Goal: Transaction & Acquisition: Purchase product/service

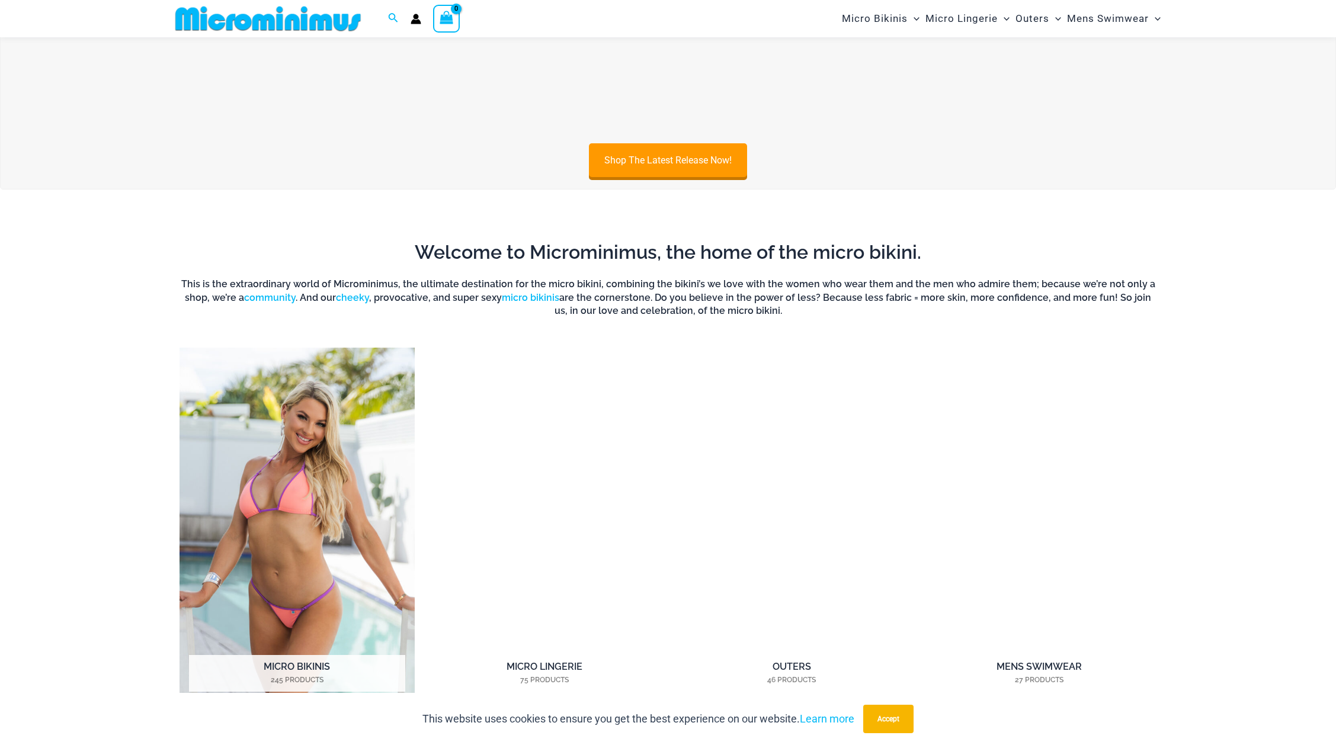
scroll to position [938, 0]
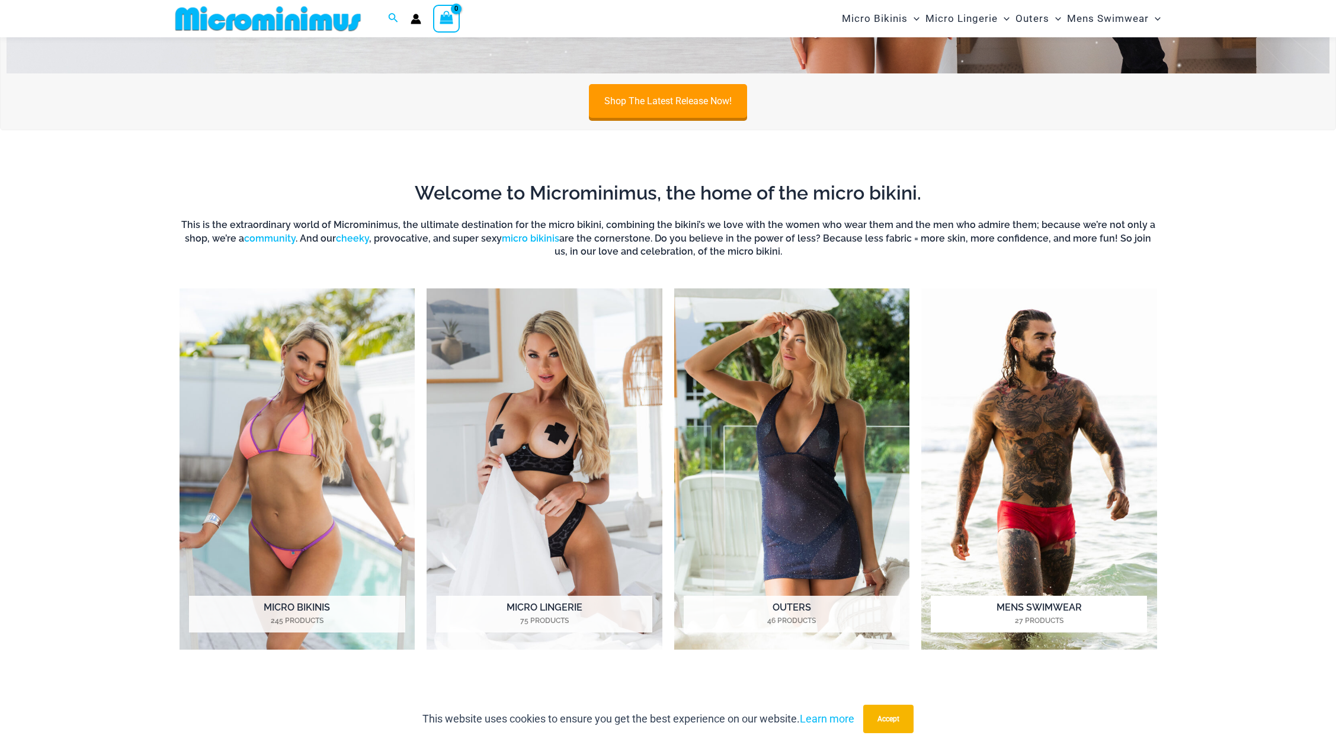
click at [1016, 489] on img "Visit product category Mens Swimwear" at bounding box center [1039, 470] width 236 height 362
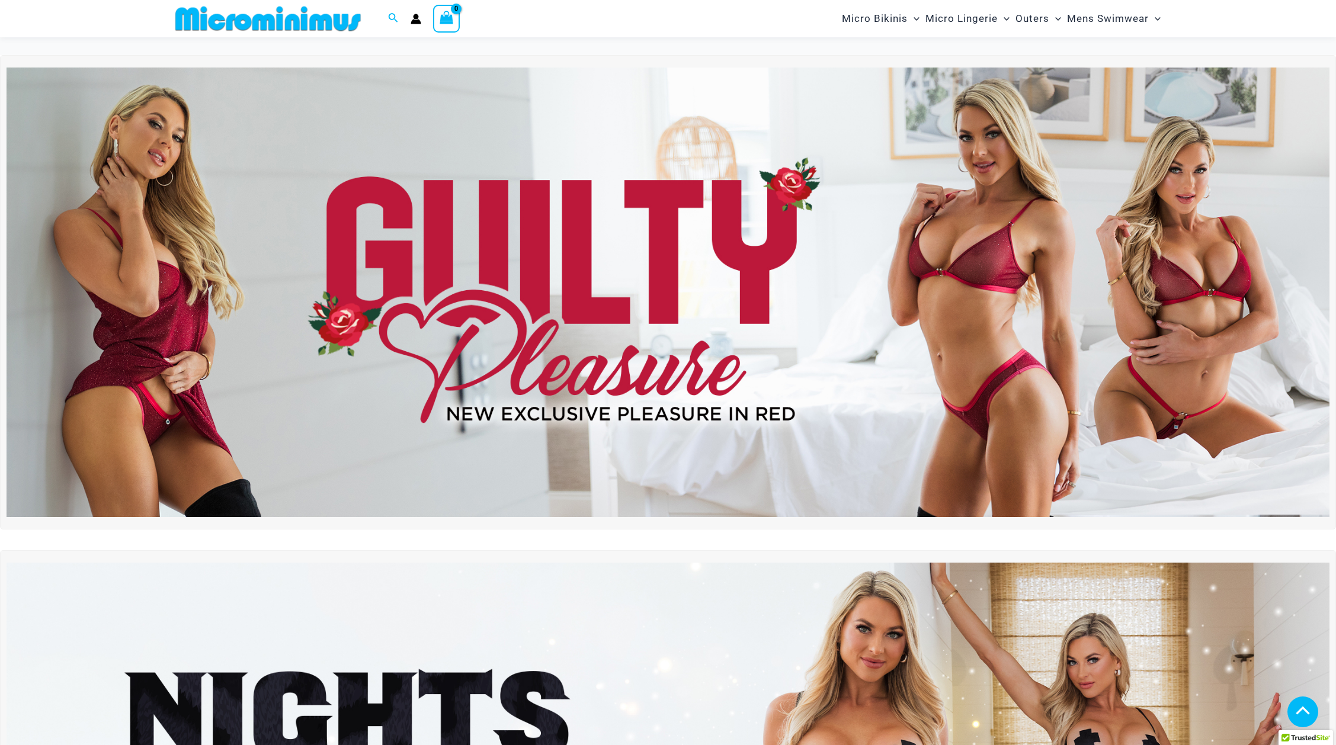
scroll to position [1396, 0]
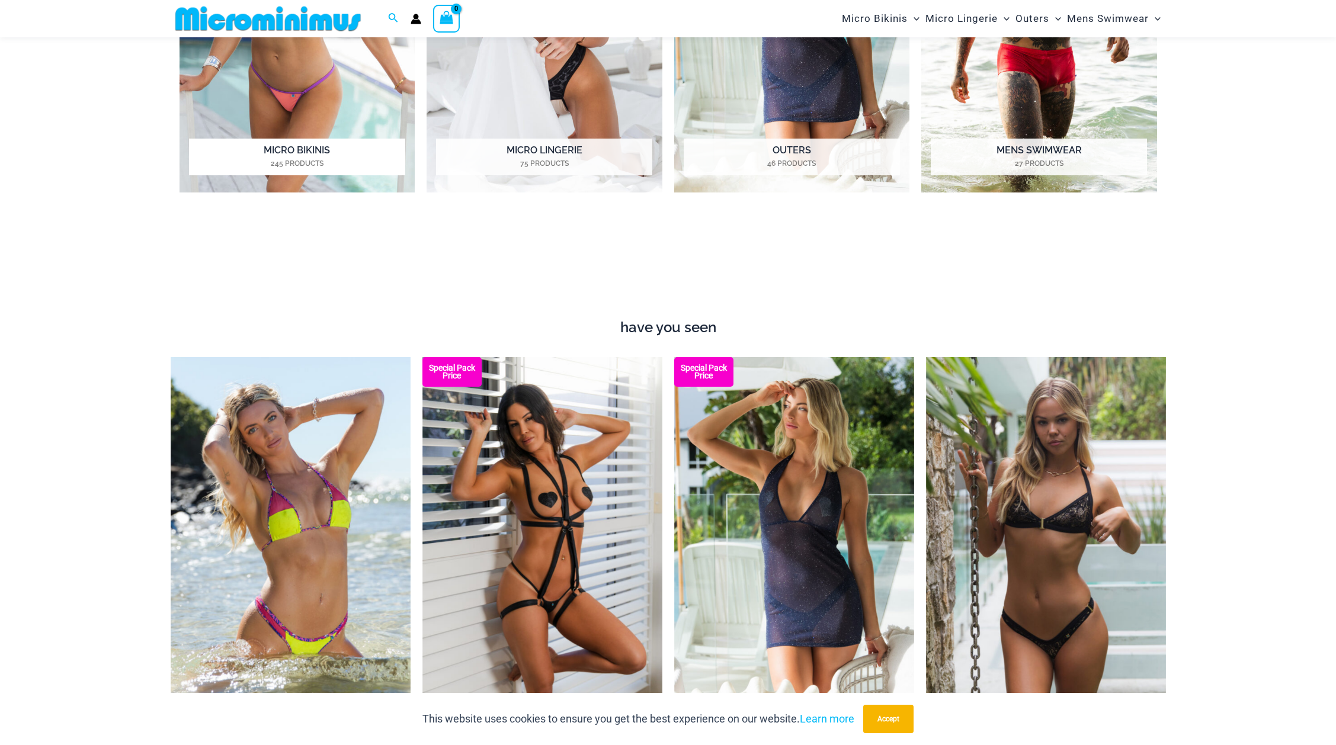
click at [284, 89] on img "Visit product category Micro Bikinis" at bounding box center [298, 12] width 236 height 362
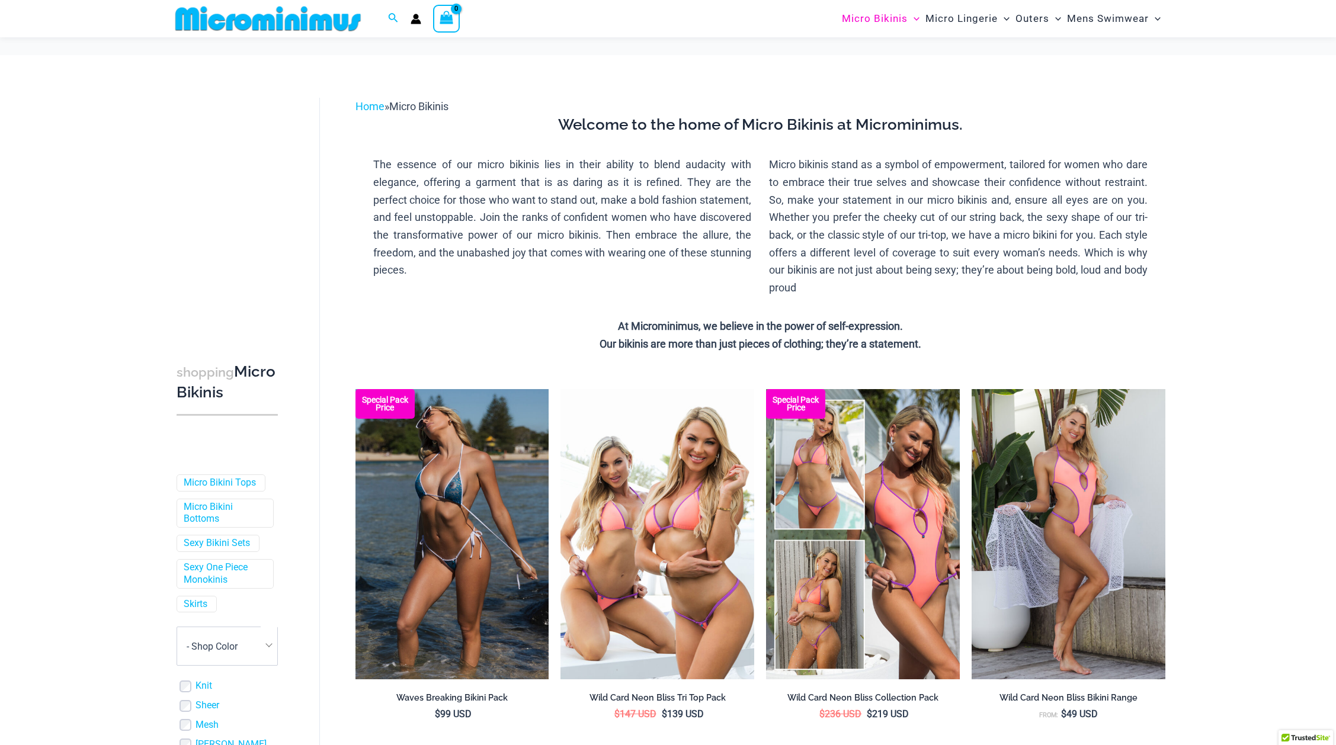
scroll to position [118, 0]
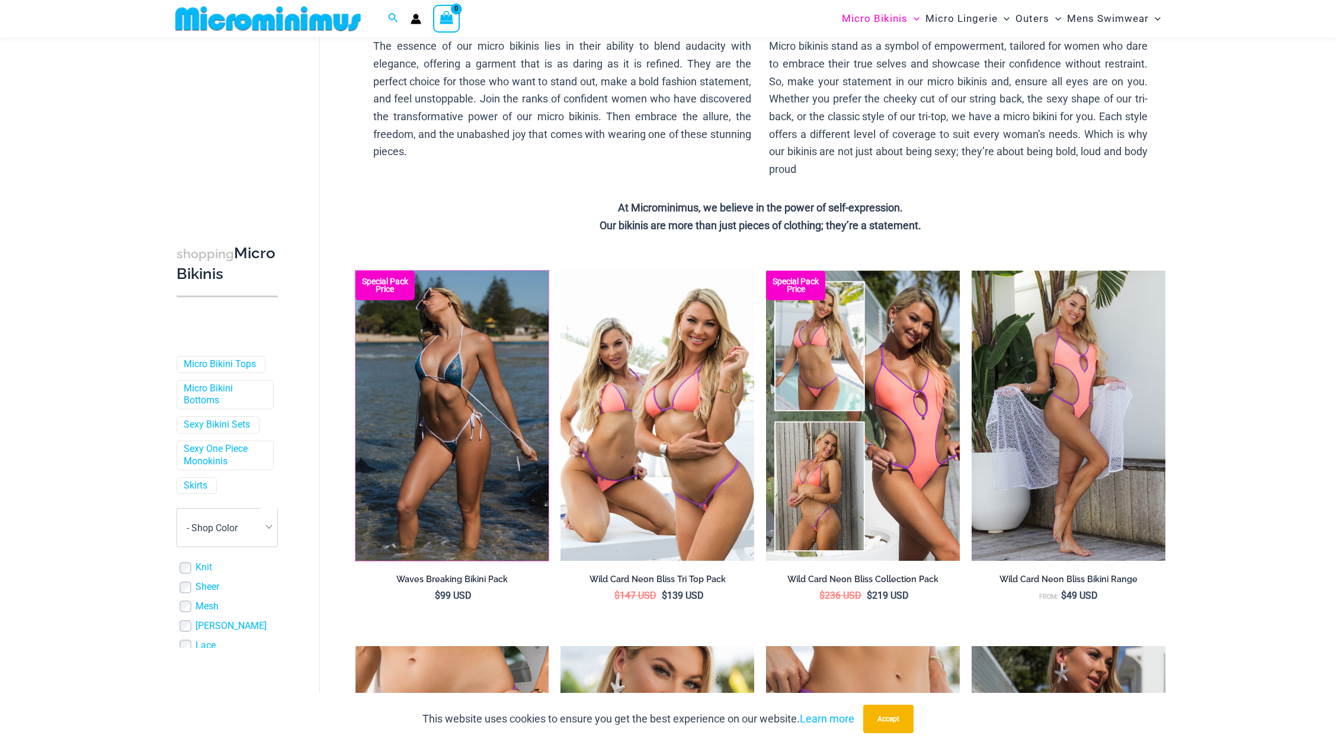
click at [355, 271] on img at bounding box center [355, 271] width 0 height 0
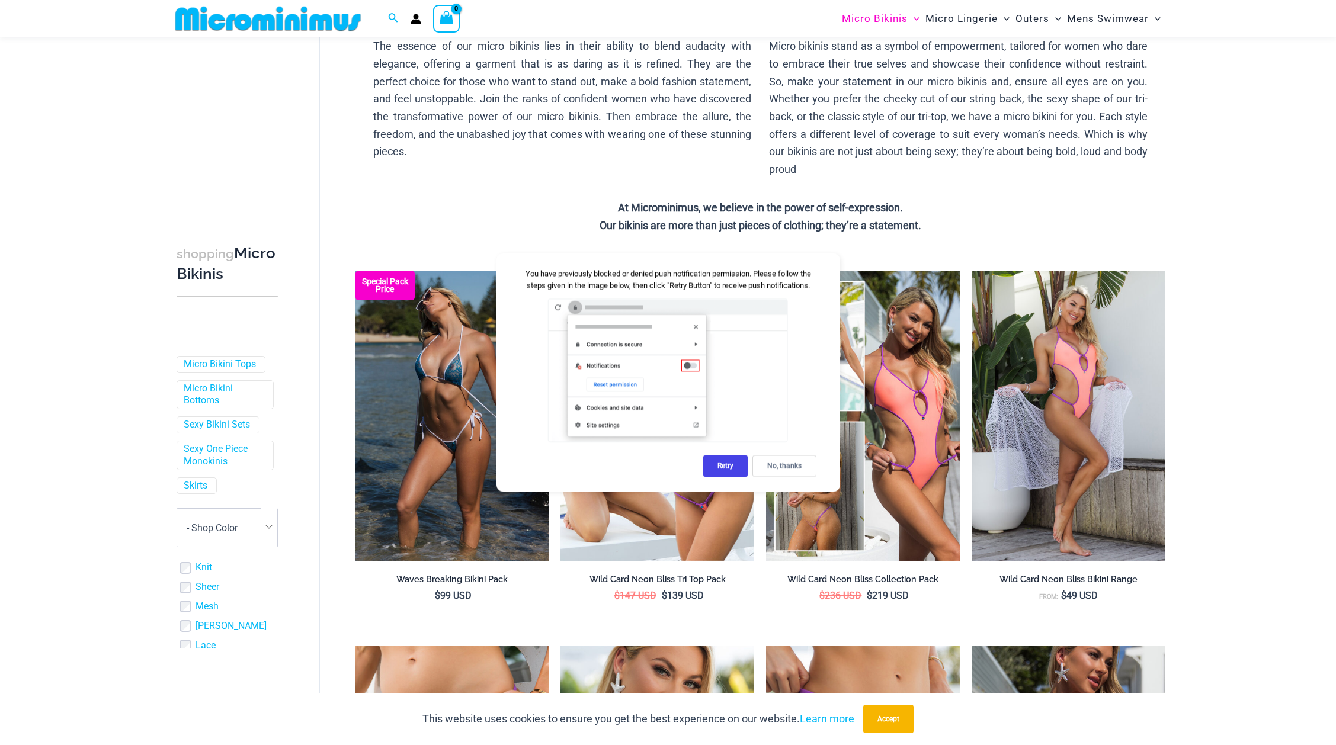
click at [781, 466] on div "No, thanks" at bounding box center [784, 467] width 64 height 22
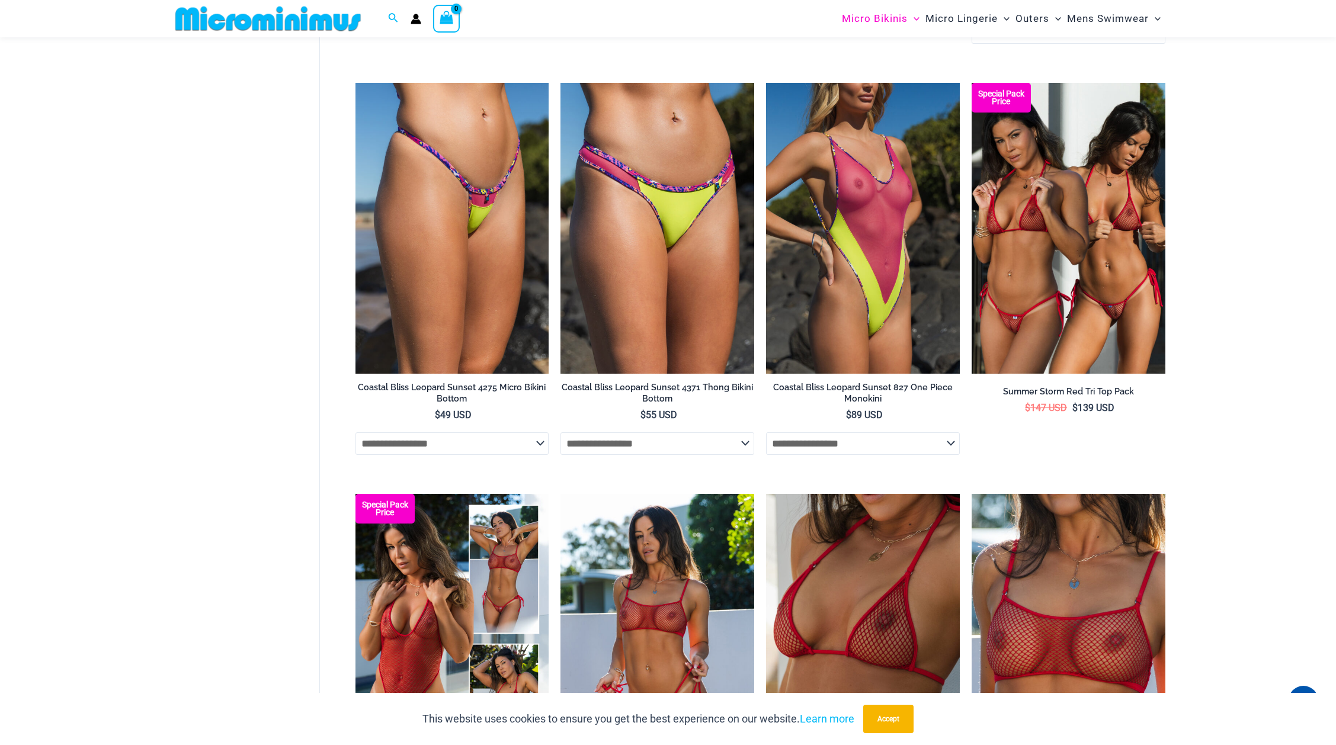
scroll to position [2311, 0]
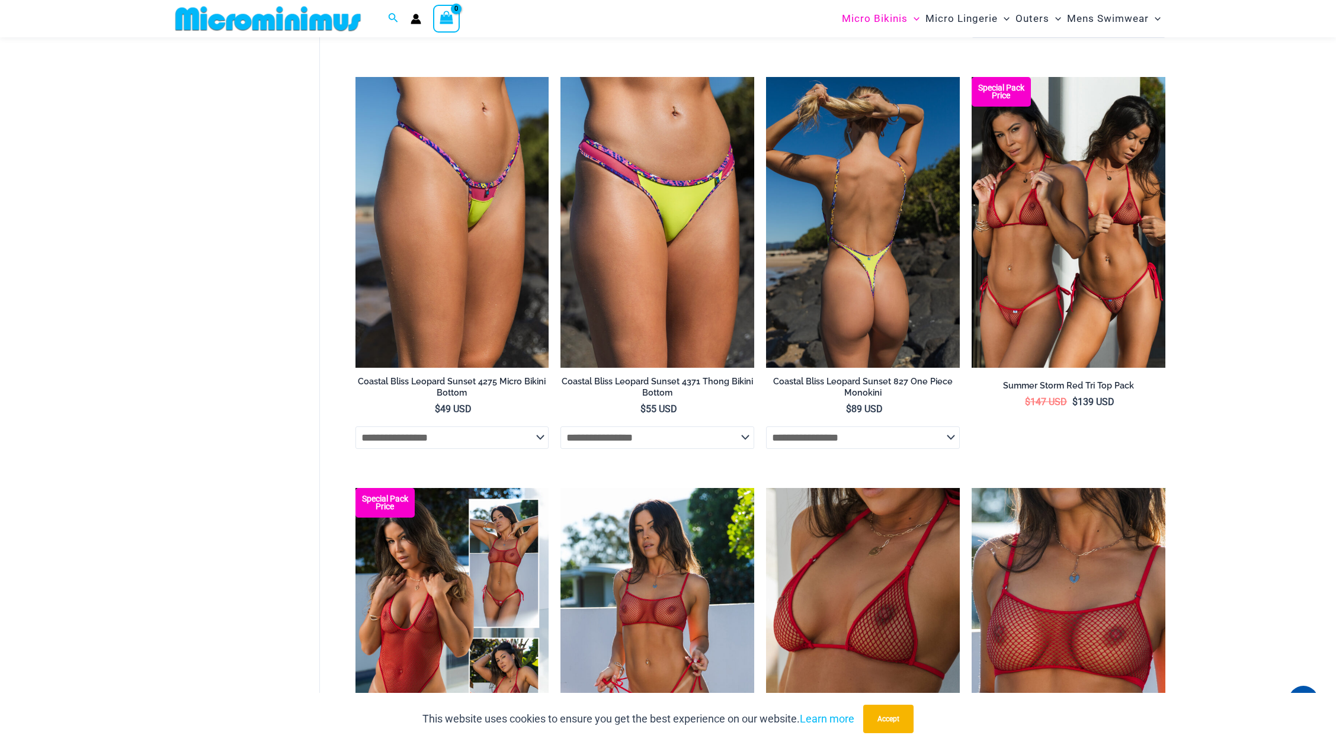
click at [866, 268] on img at bounding box center [863, 222] width 194 height 290
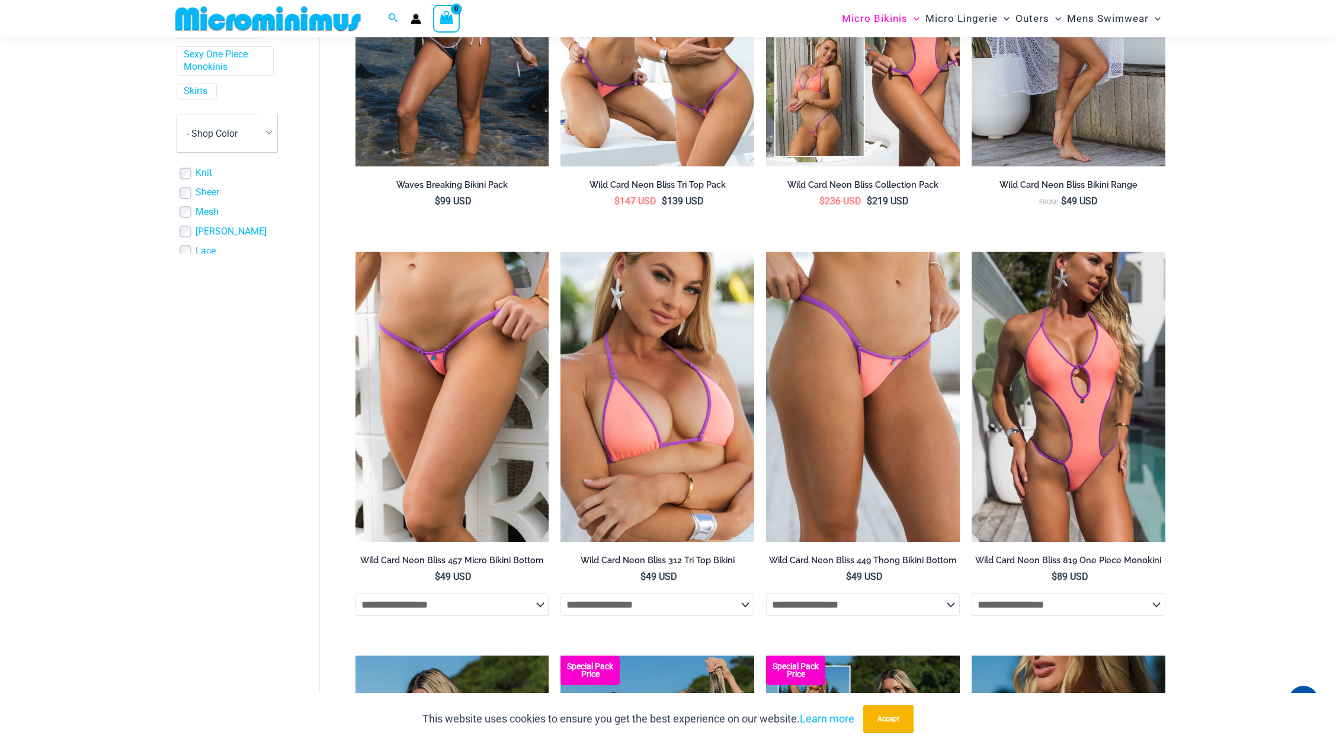
scroll to position [474, 0]
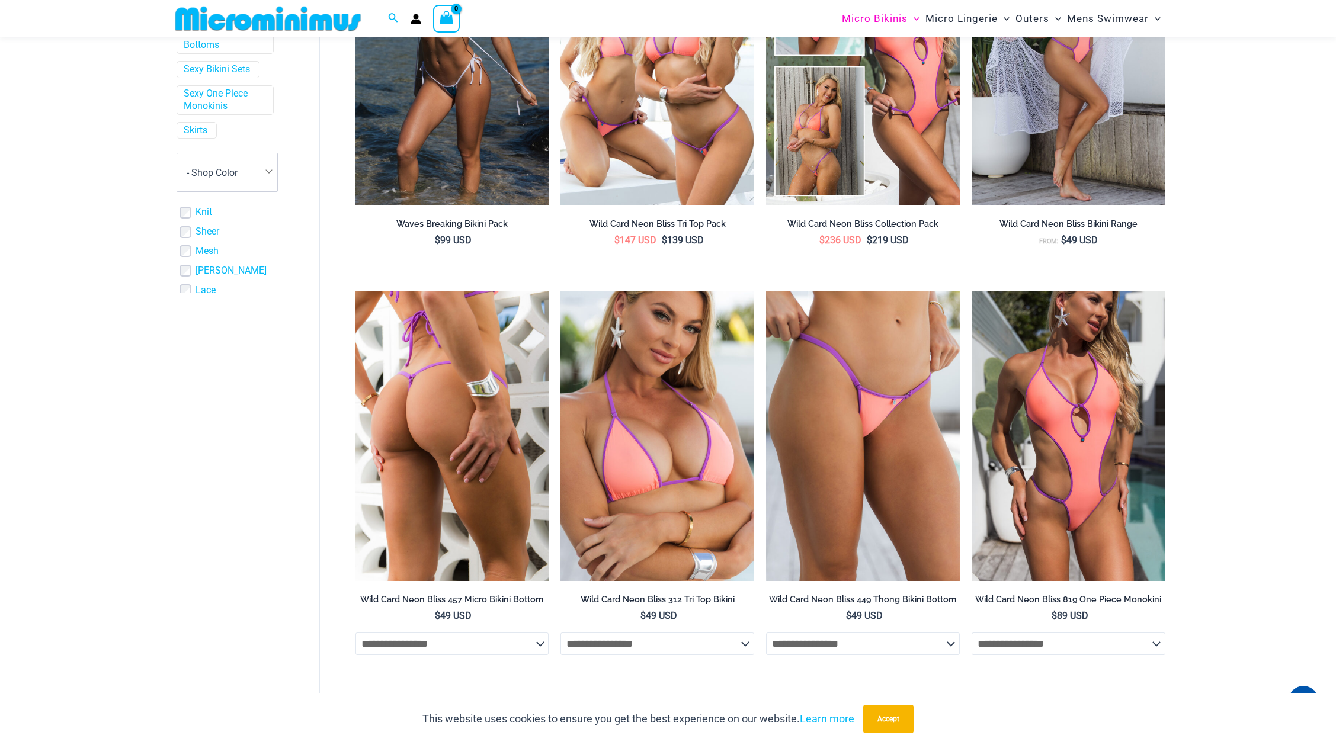
click at [462, 428] on img at bounding box center [452, 436] width 194 height 290
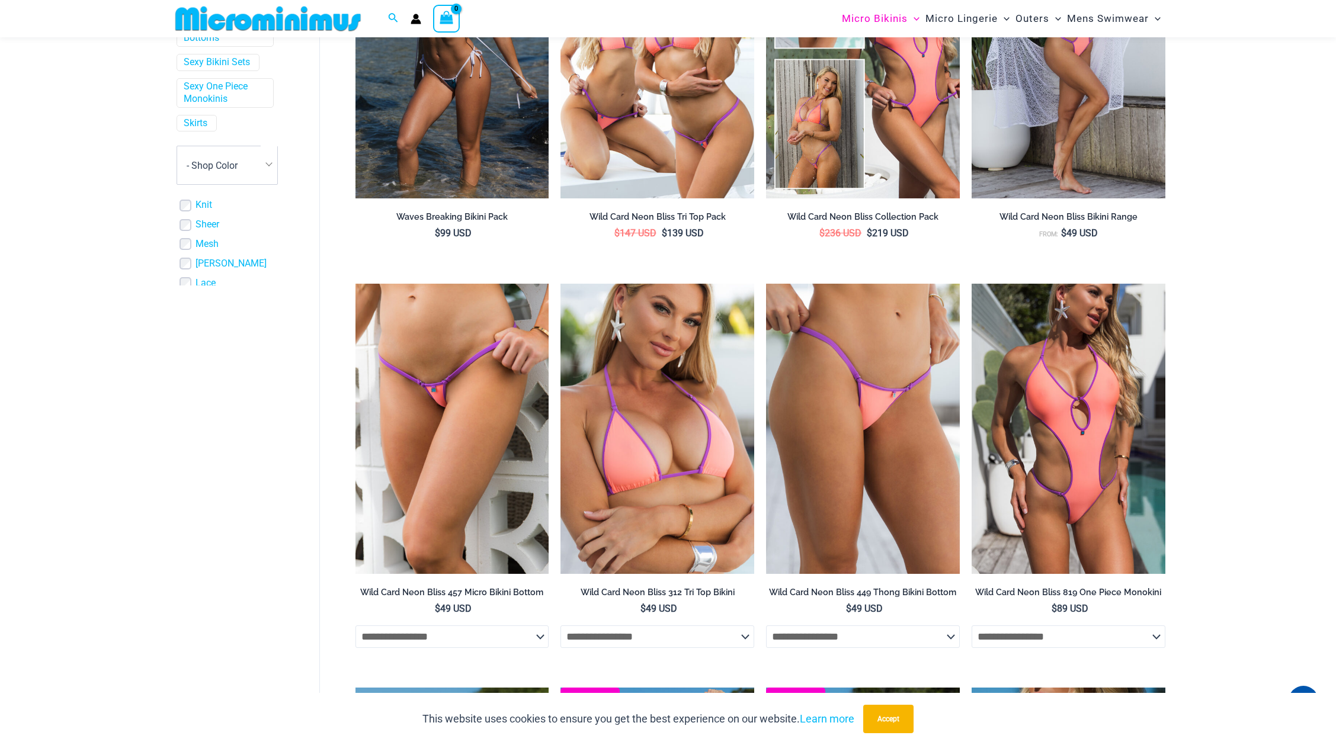
scroll to position [355, 0]
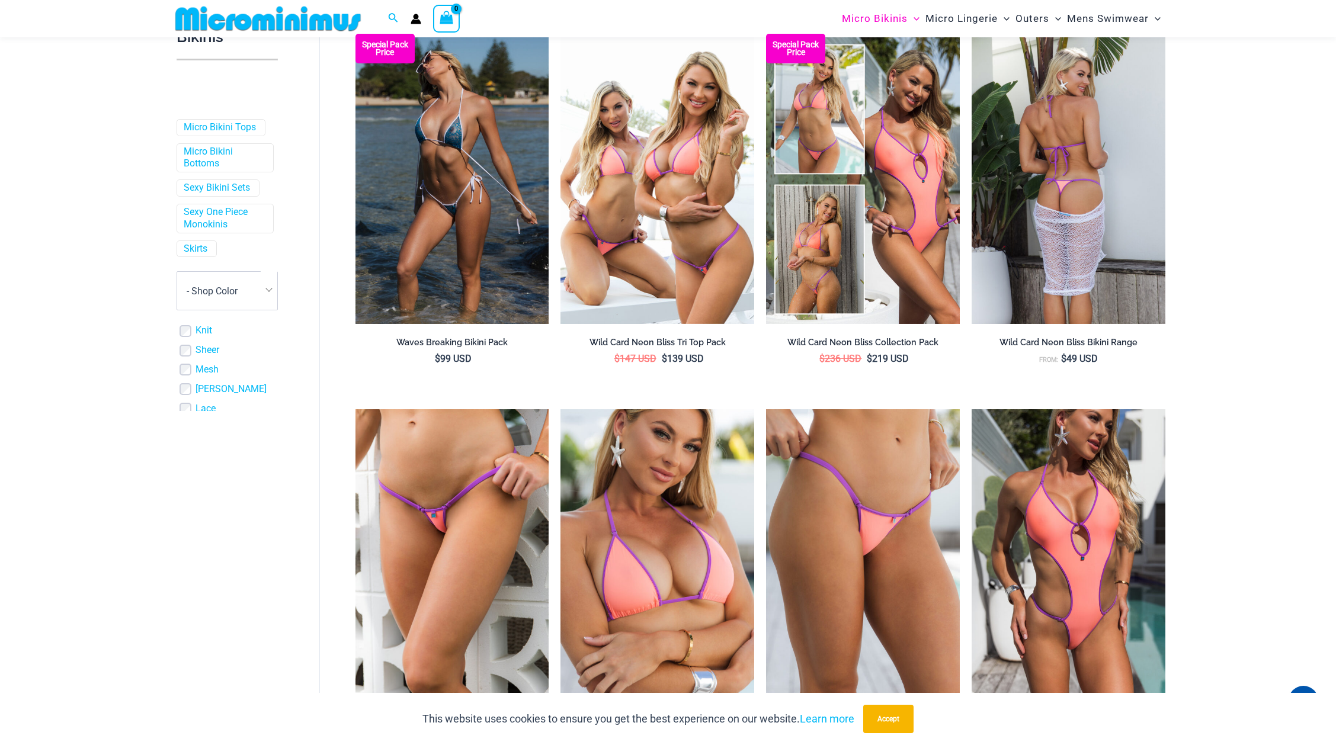
click at [1130, 199] on img at bounding box center [1069, 179] width 194 height 290
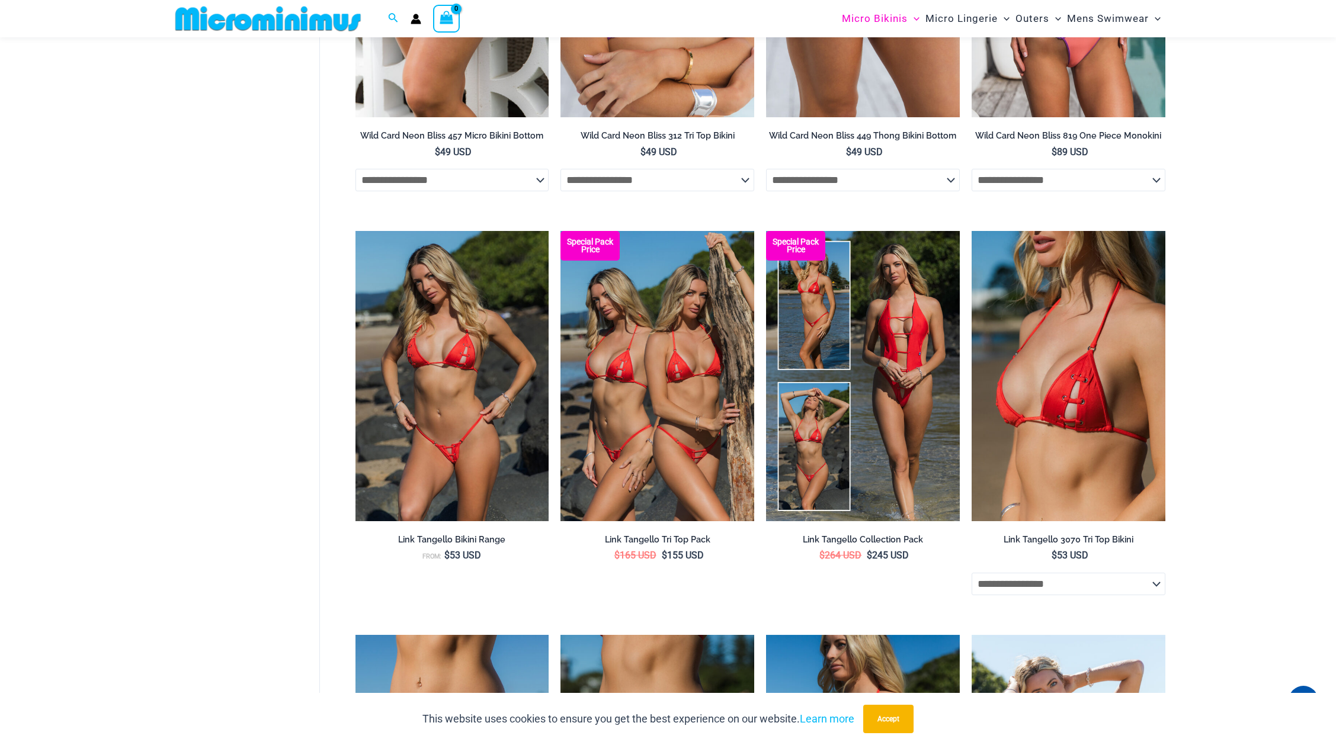
scroll to position [948, 0]
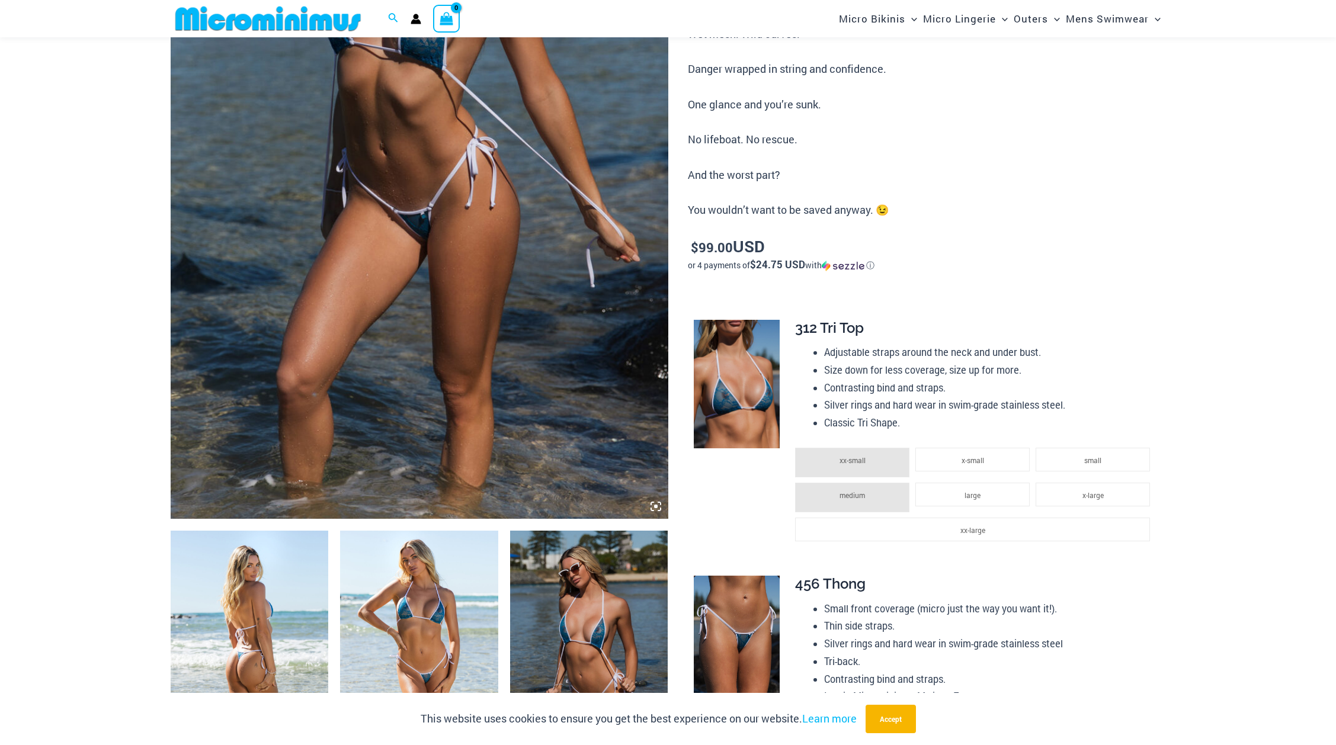
scroll to position [406, 0]
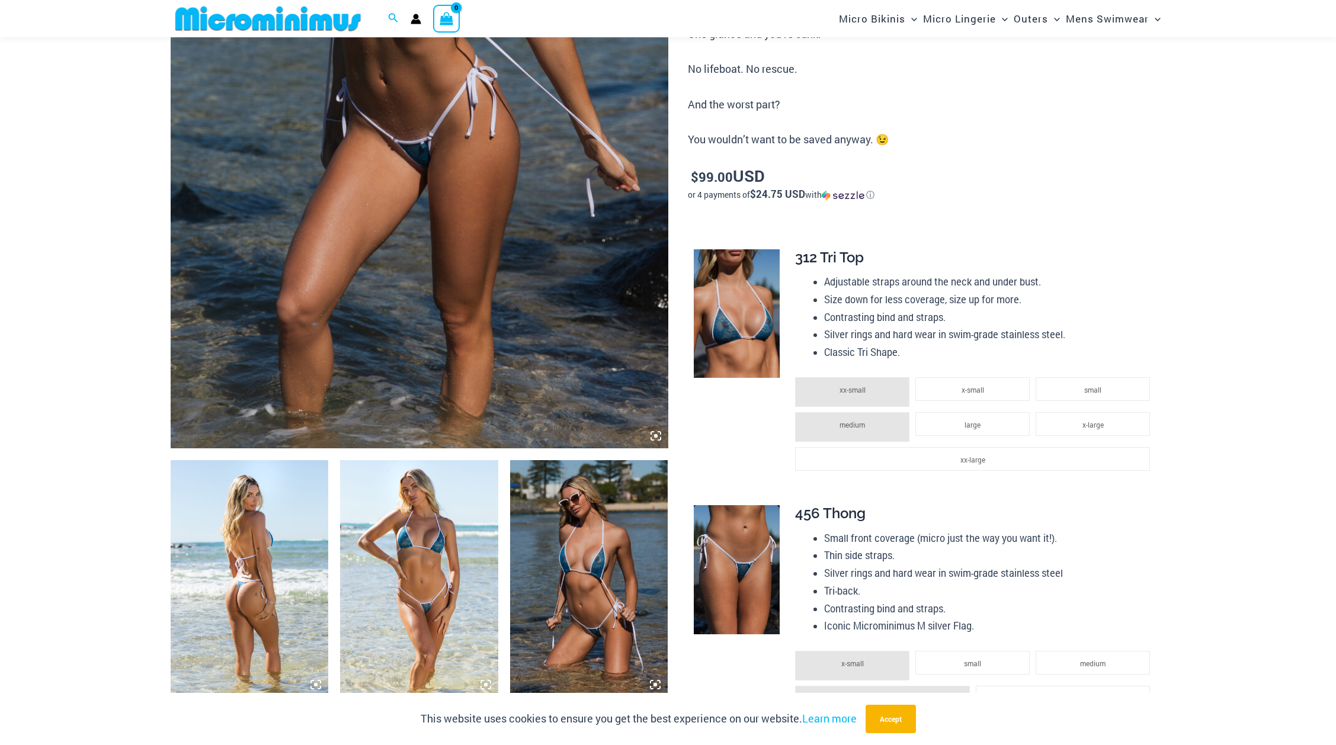
click at [262, 559] on img at bounding box center [250, 578] width 158 height 237
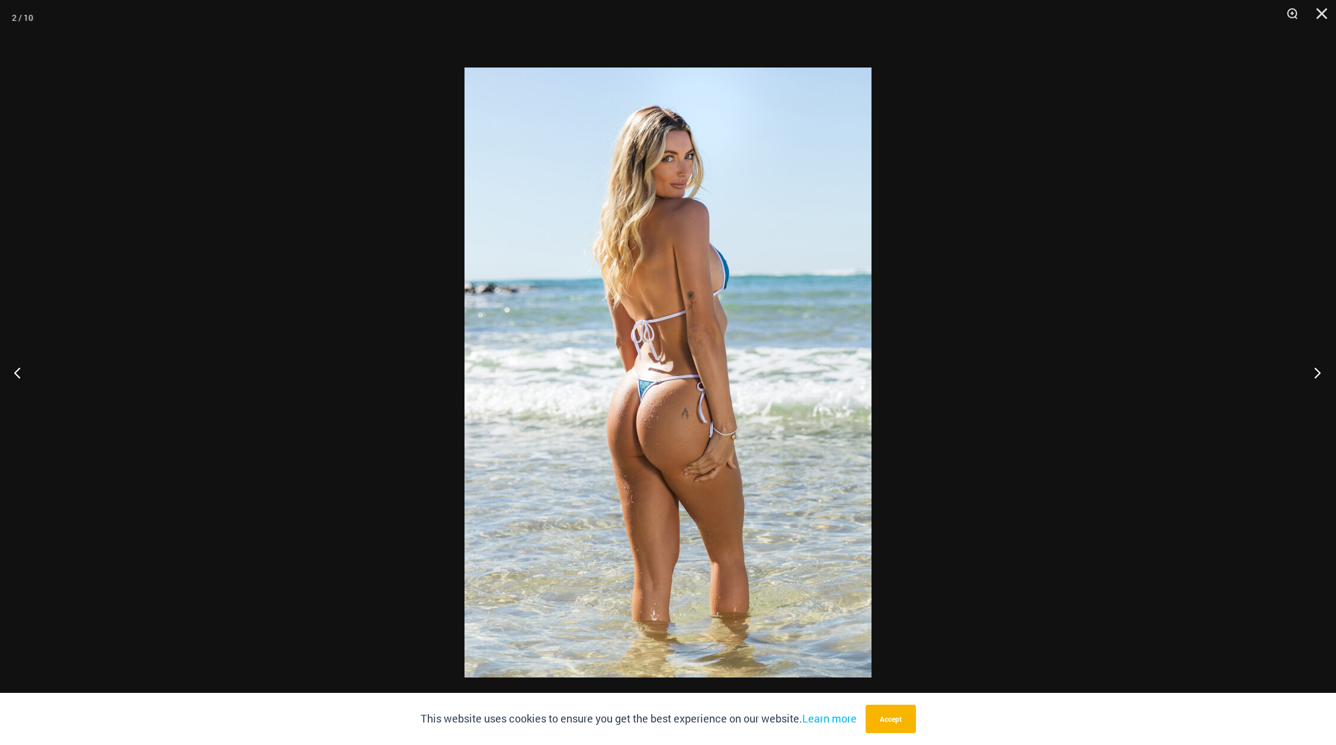
click at [1321, 370] on button "Next" at bounding box center [1314, 372] width 44 height 59
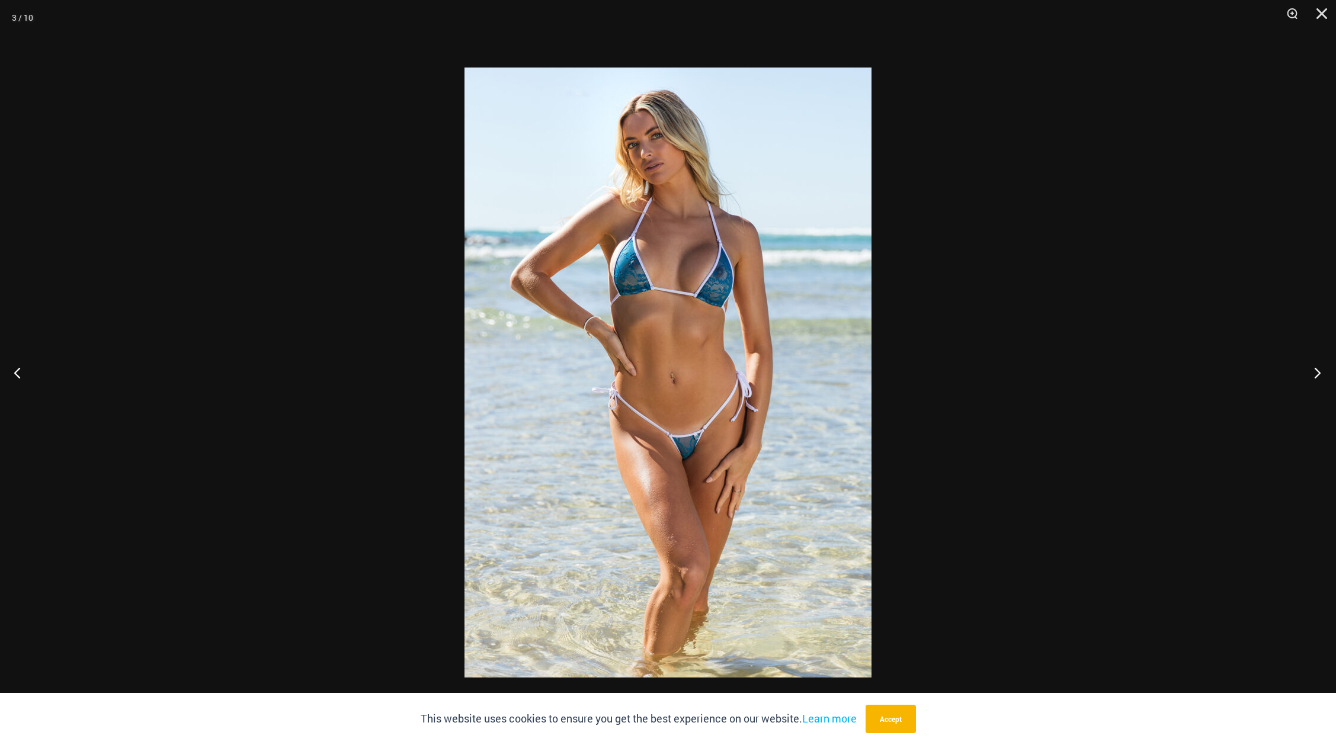
click at [1321, 370] on button "Next" at bounding box center [1314, 372] width 44 height 59
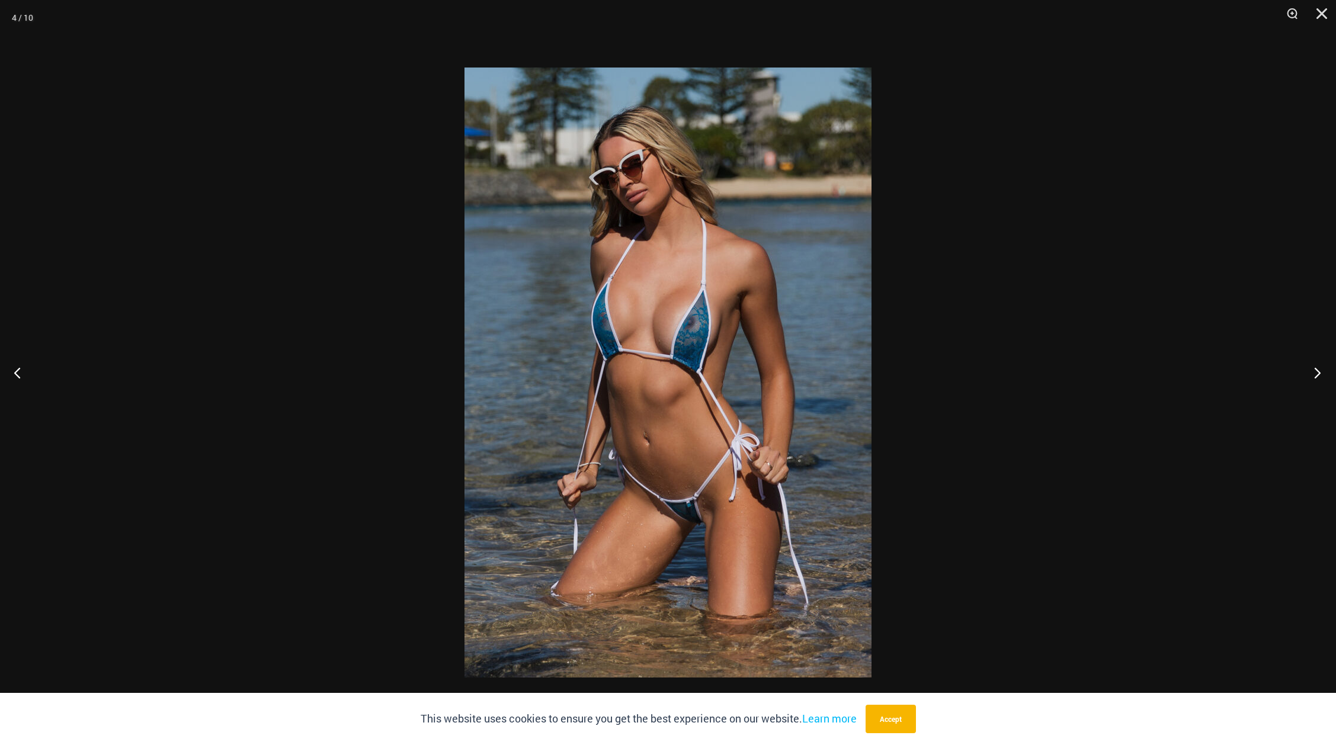
click at [1321, 370] on button "Next" at bounding box center [1314, 372] width 44 height 59
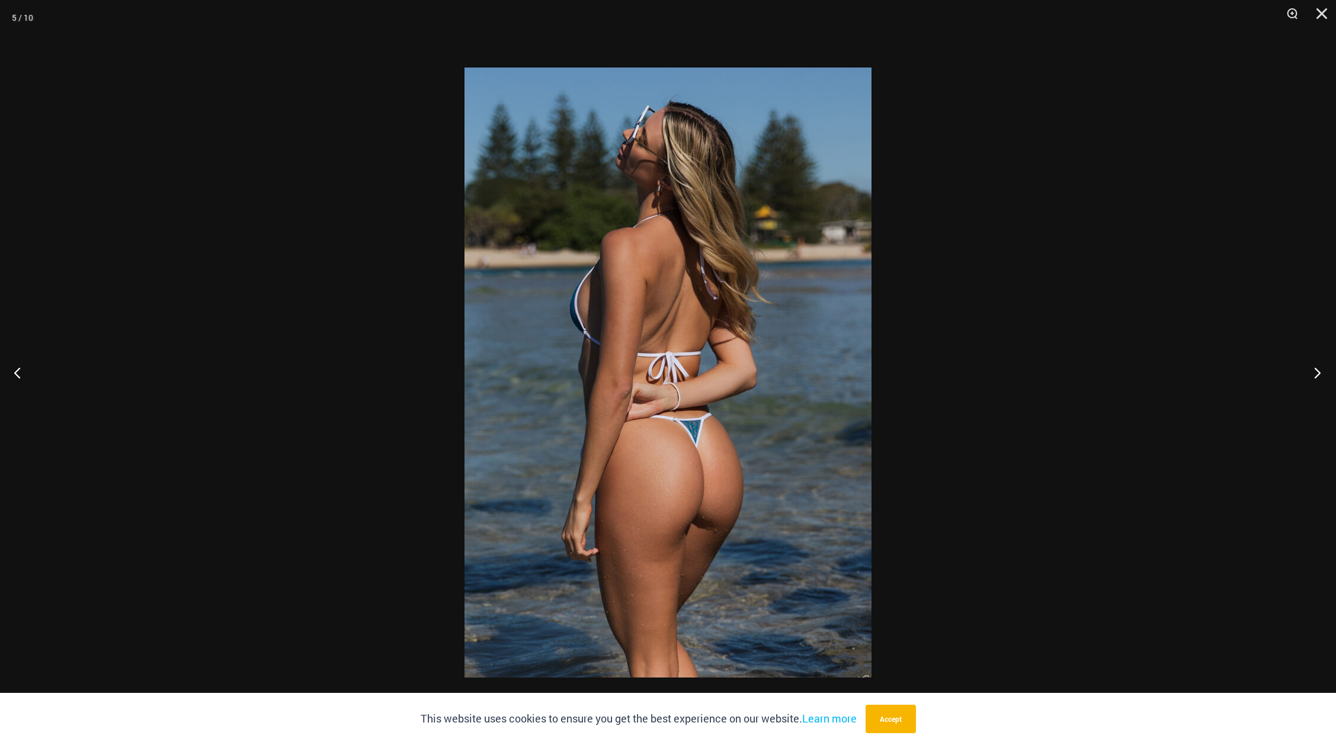
click at [1321, 370] on button "Next" at bounding box center [1314, 372] width 44 height 59
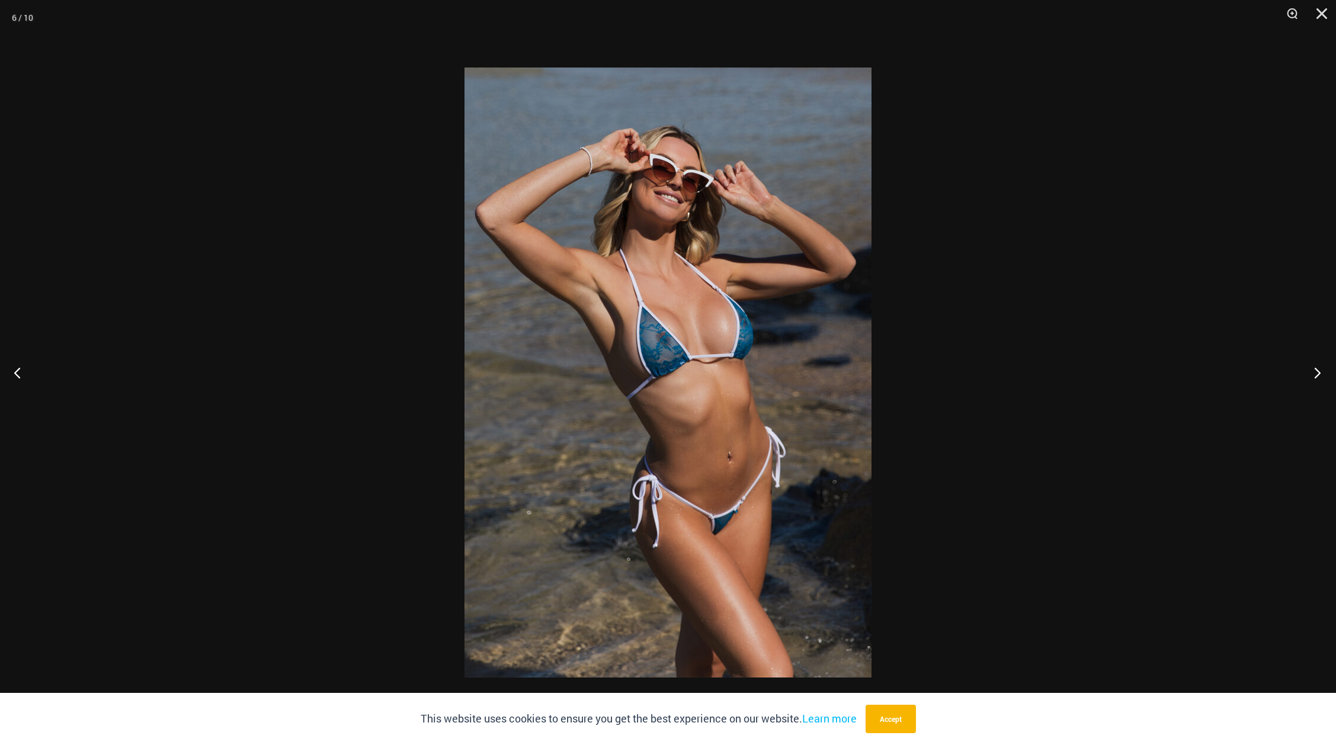
click at [1321, 370] on button "Next" at bounding box center [1314, 372] width 44 height 59
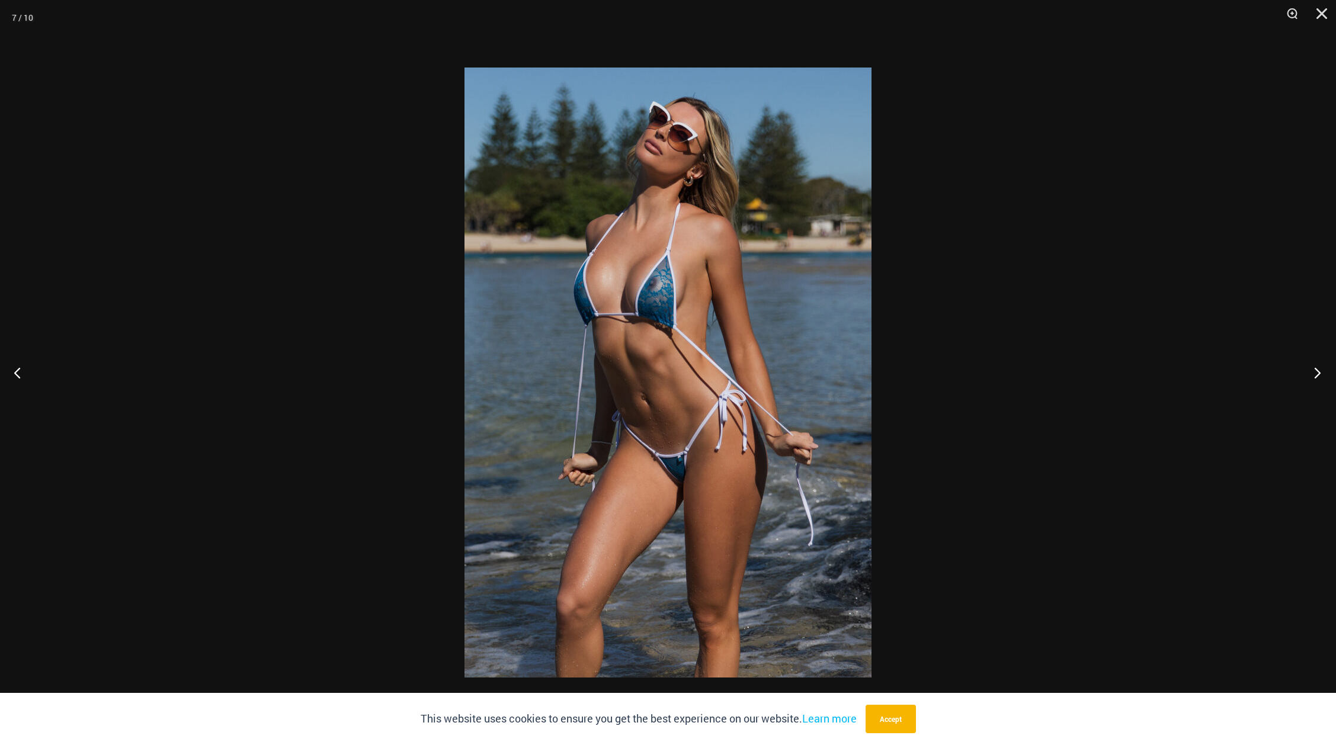
click at [1321, 370] on button "Next" at bounding box center [1314, 372] width 44 height 59
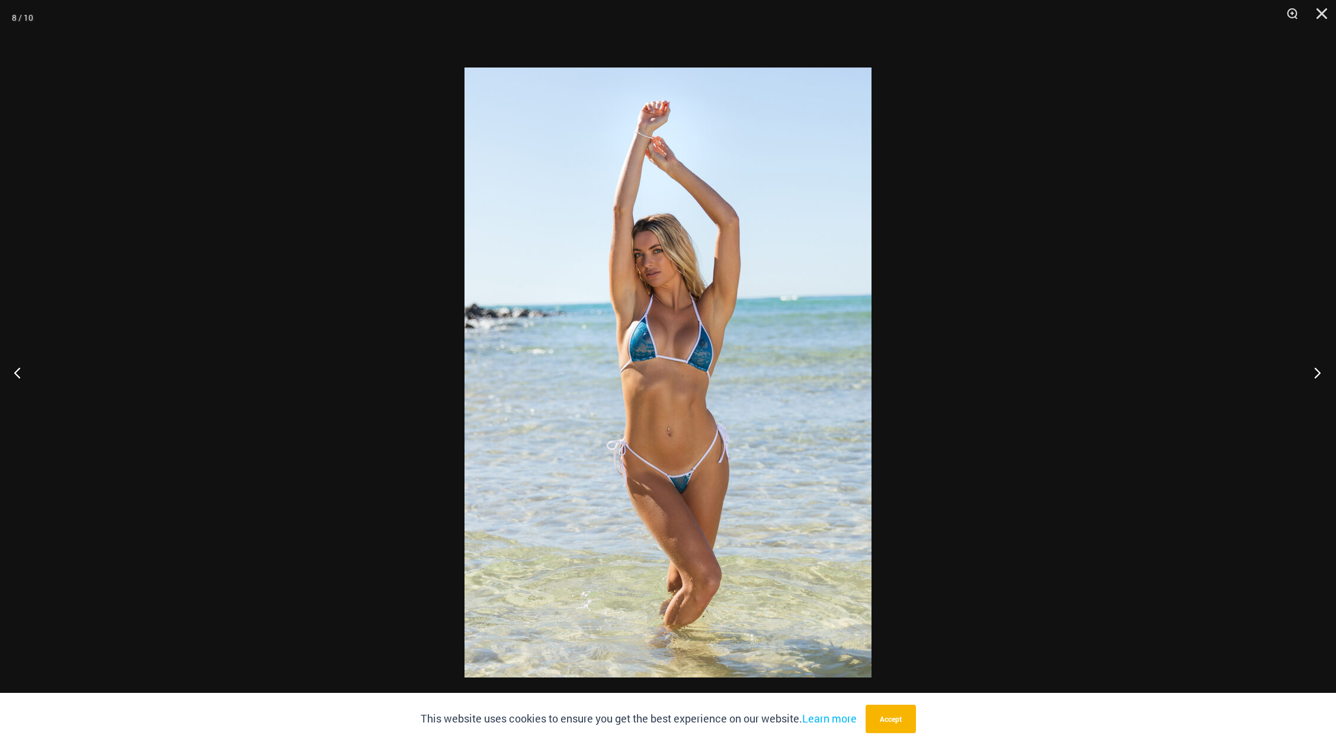
click at [1321, 370] on button "Next" at bounding box center [1314, 372] width 44 height 59
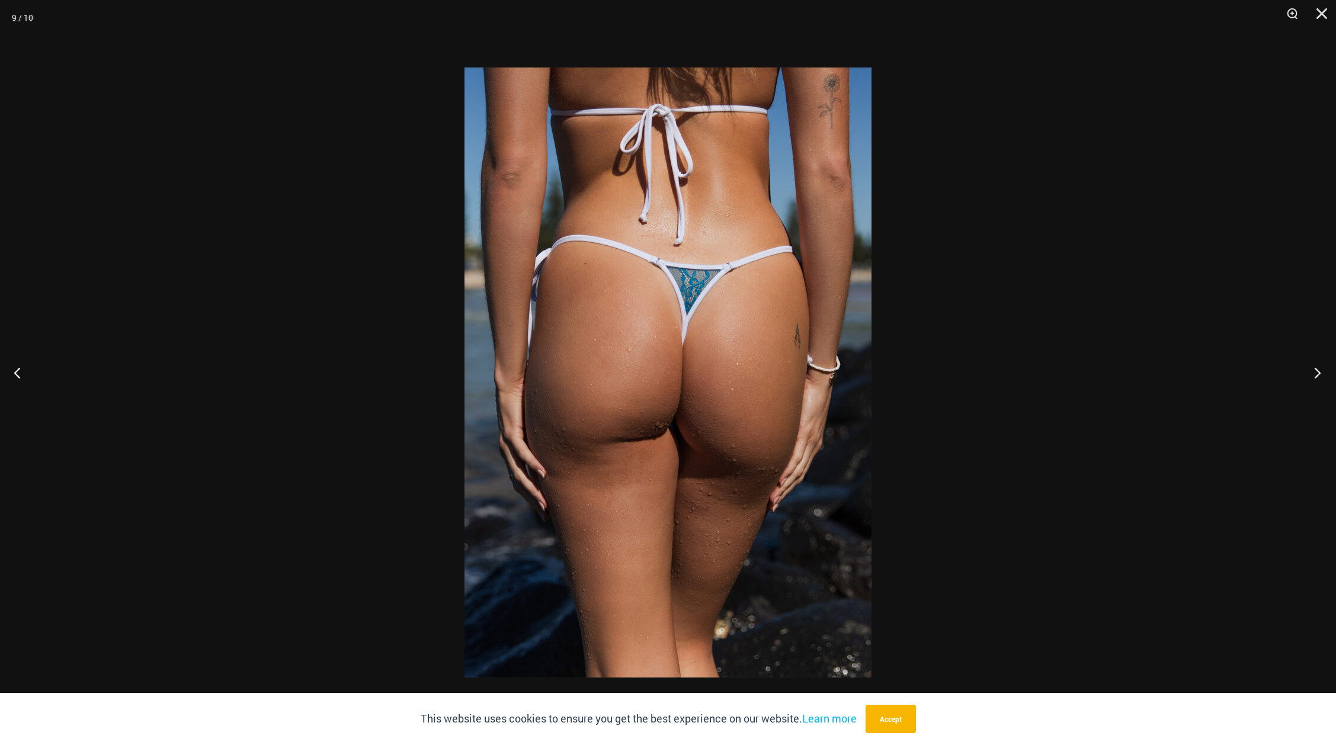
click at [1321, 372] on button "Next" at bounding box center [1314, 372] width 44 height 59
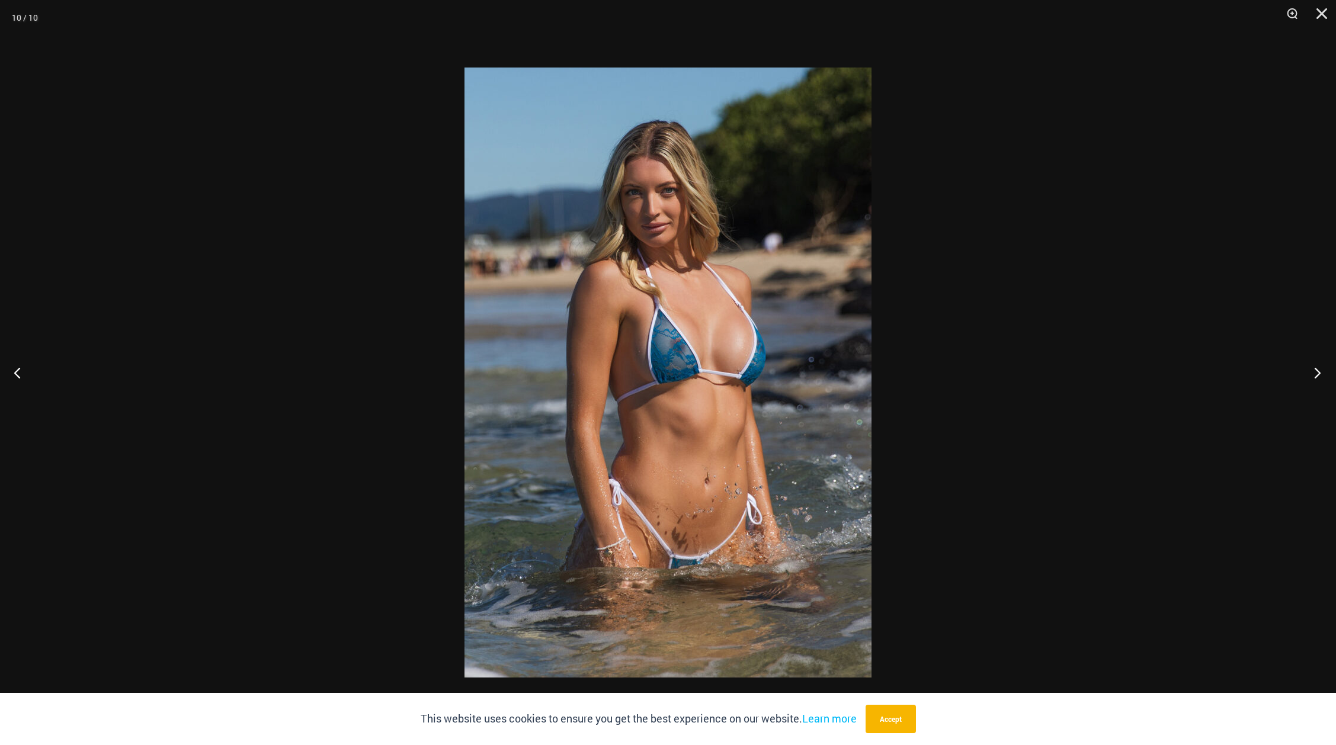
click at [1321, 372] on button "Next" at bounding box center [1314, 372] width 44 height 59
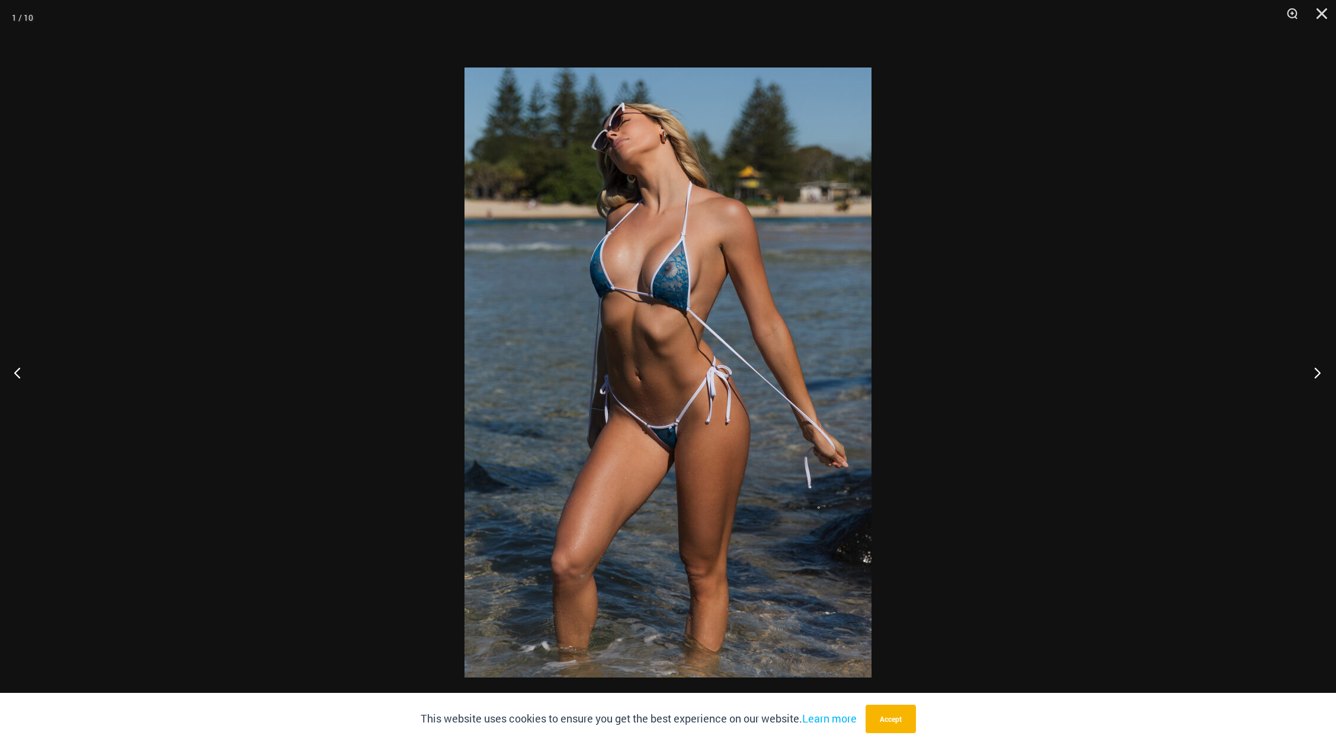
click at [1321, 372] on button "Next" at bounding box center [1314, 372] width 44 height 59
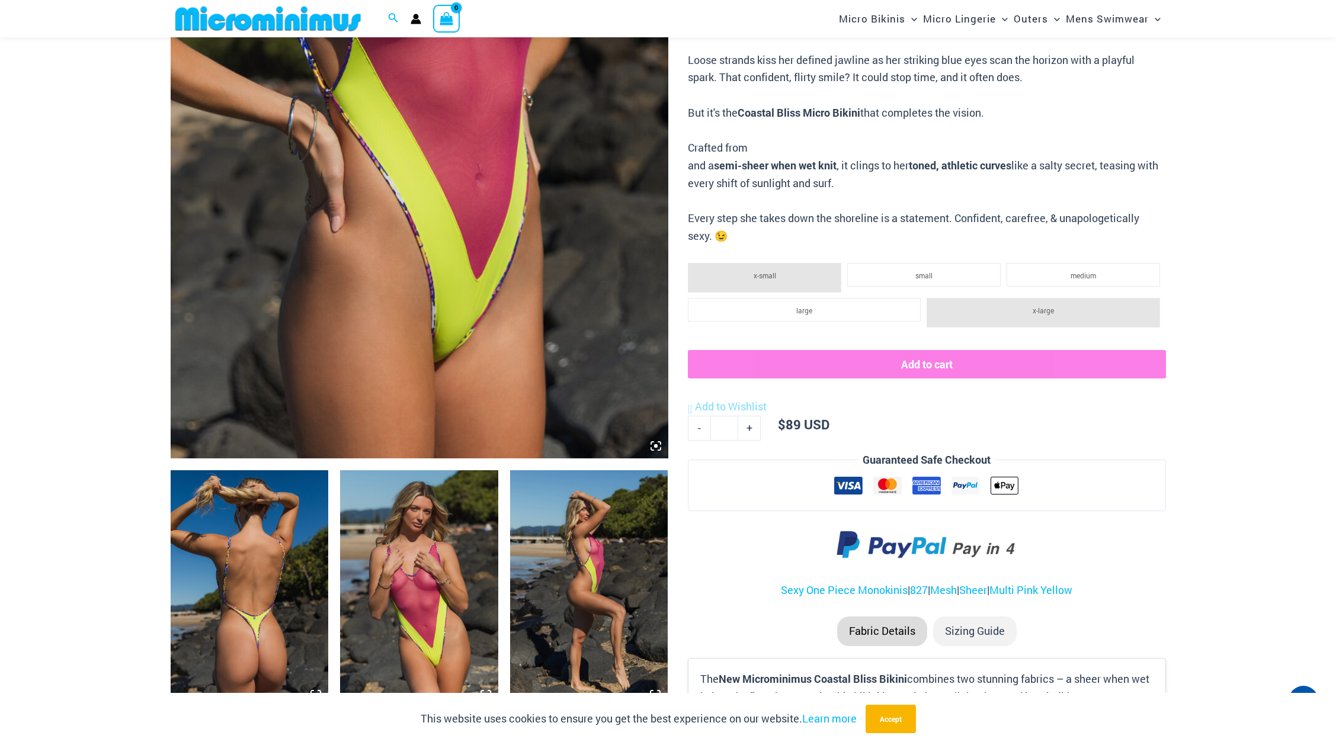
scroll to position [406, 0]
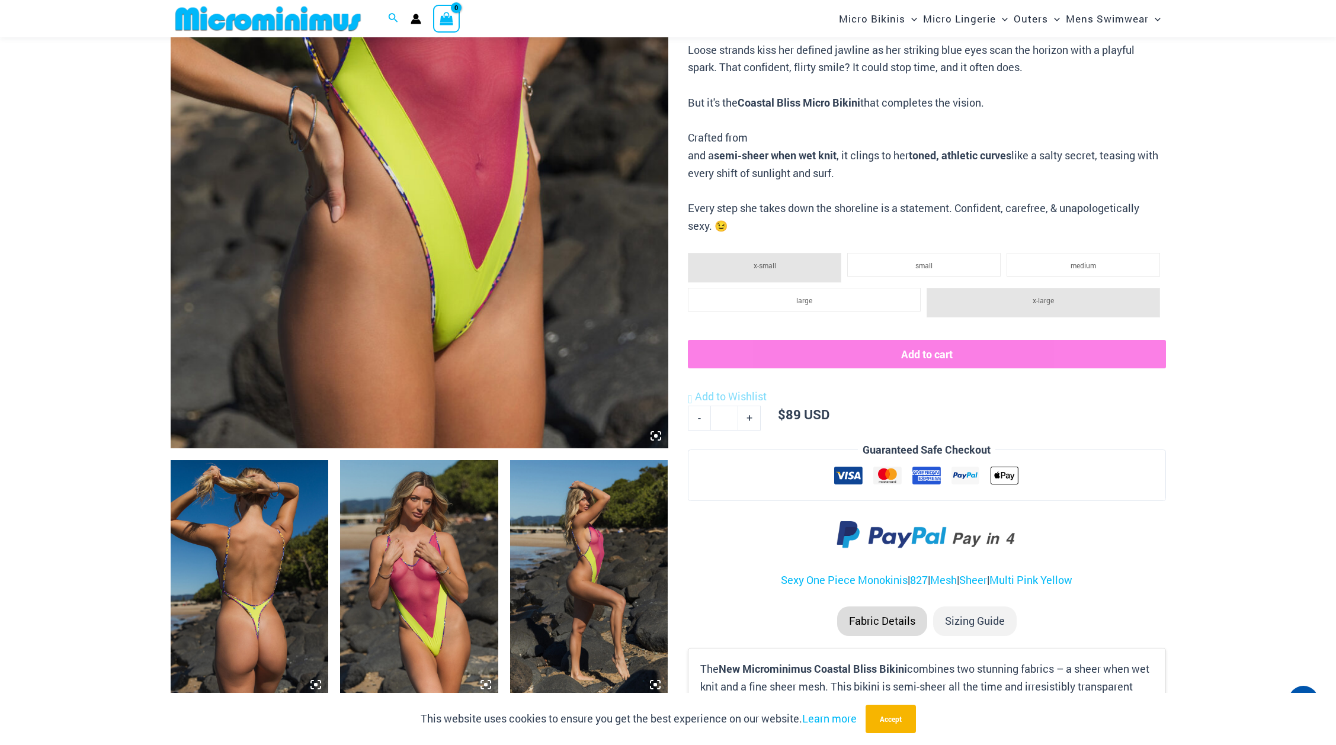
click at [248, 555] on img at bounding box center [250, 578] width 158 height 237
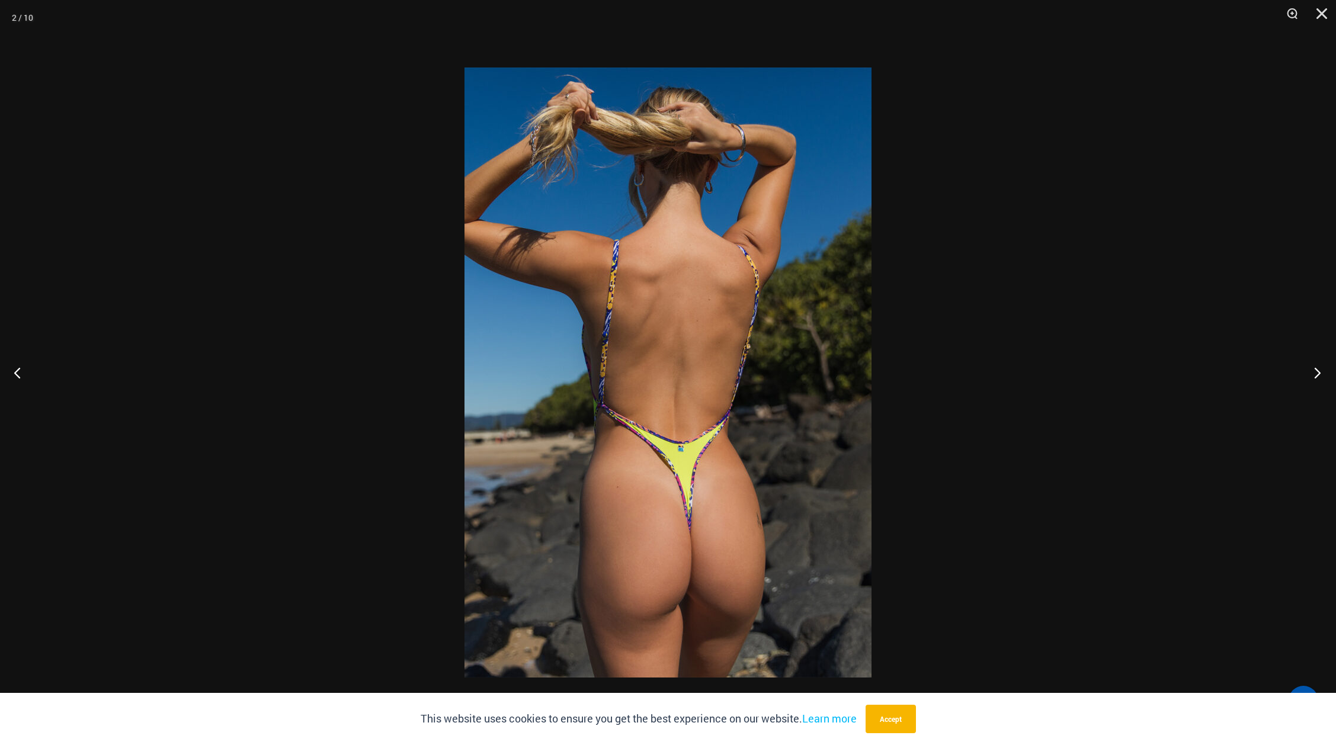
click at [1317, 371] on button "Next" at bounding box center [1314, 372] width 44 height 59
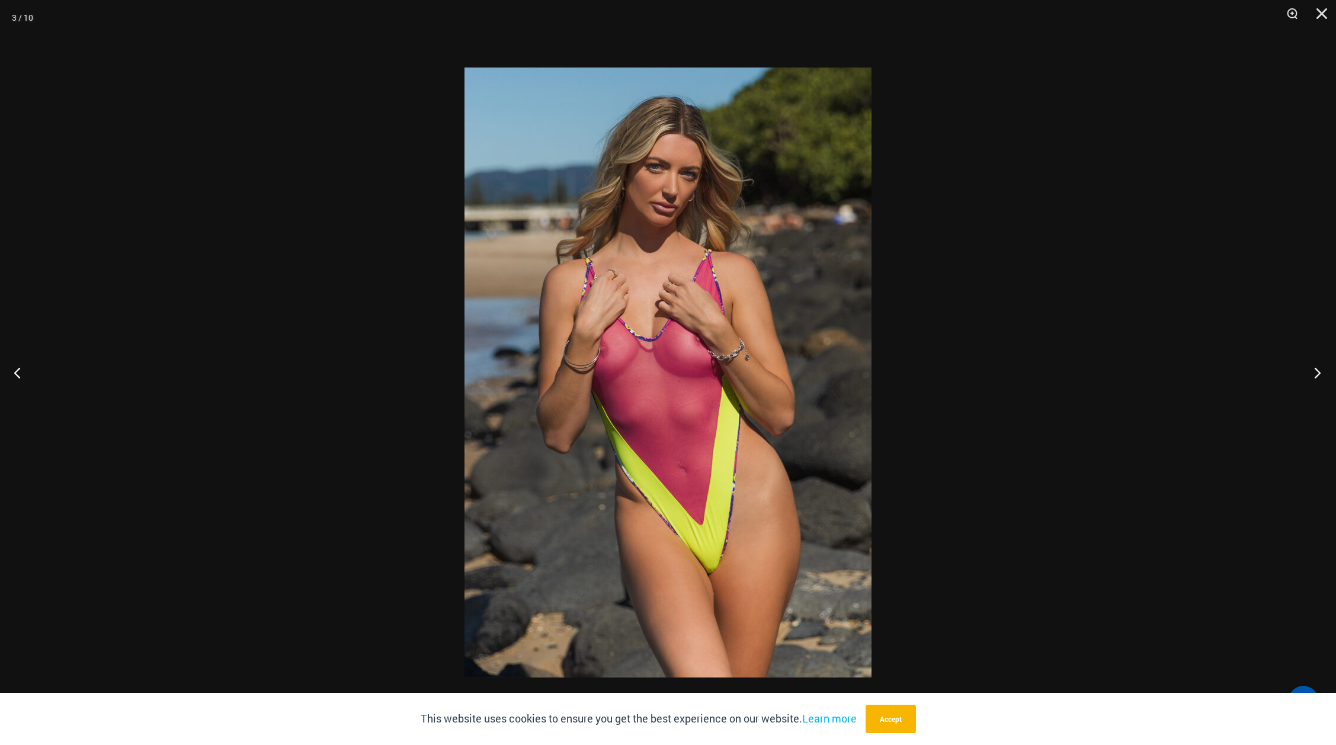
click at [1317, 371] on button "Next" at bounding box center [1314, 372] width 44 height 59
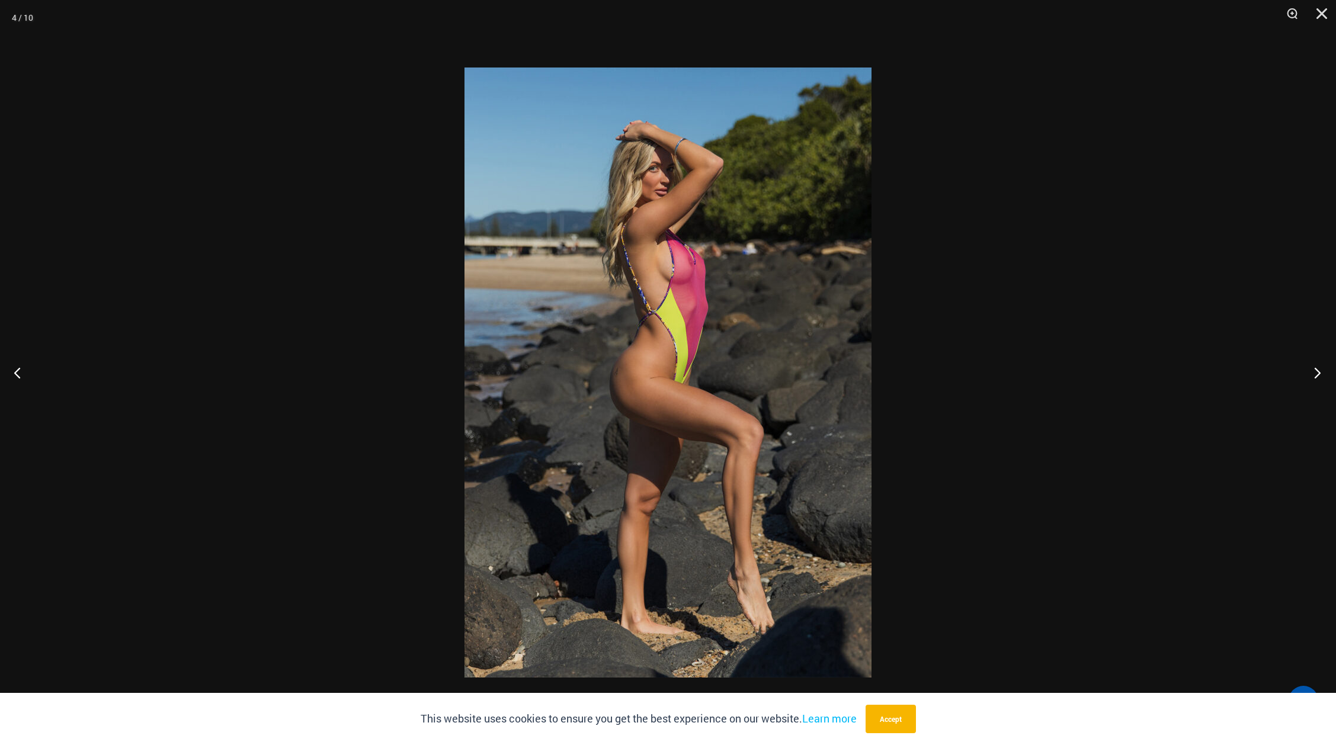
click at [1317, 371] on button "Next" at bounding box center [1314, 372] width 44 height 59
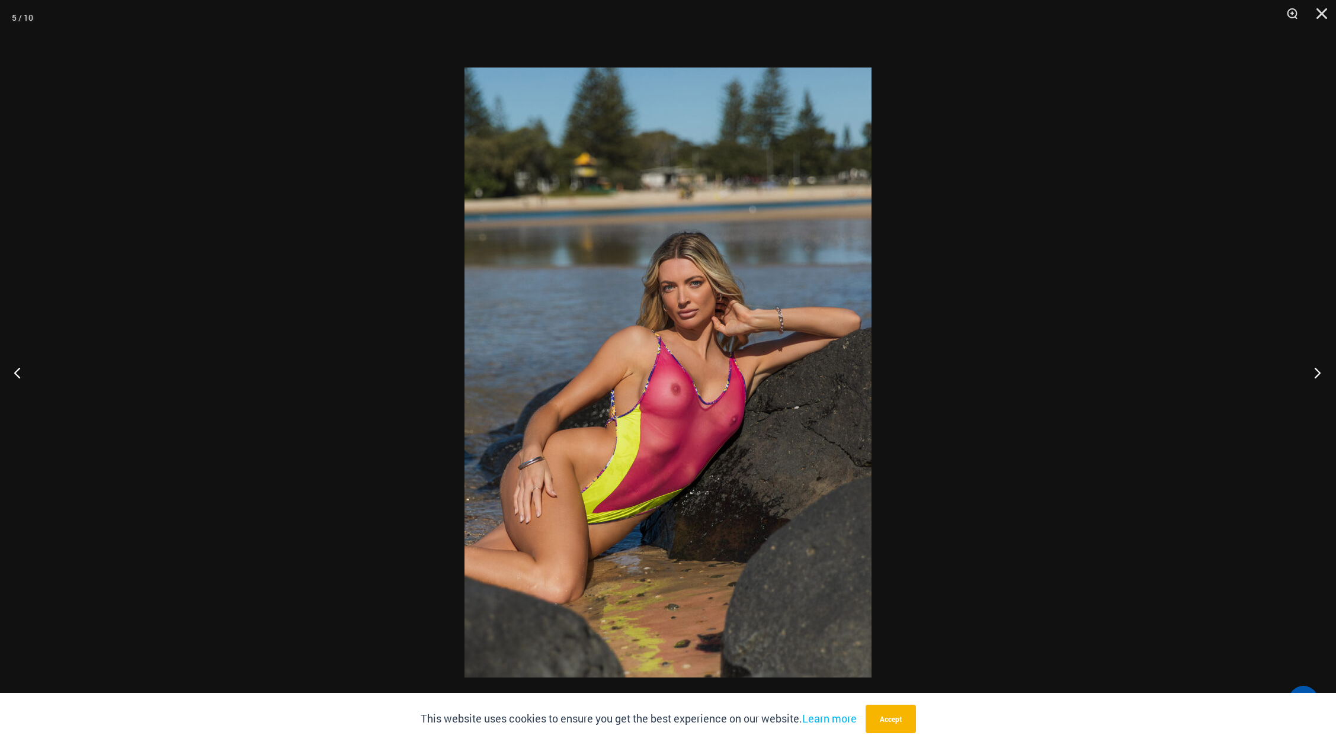
click at [1317, 371] on button "Next" at bounding box center [1314, 372] width 44 height 59
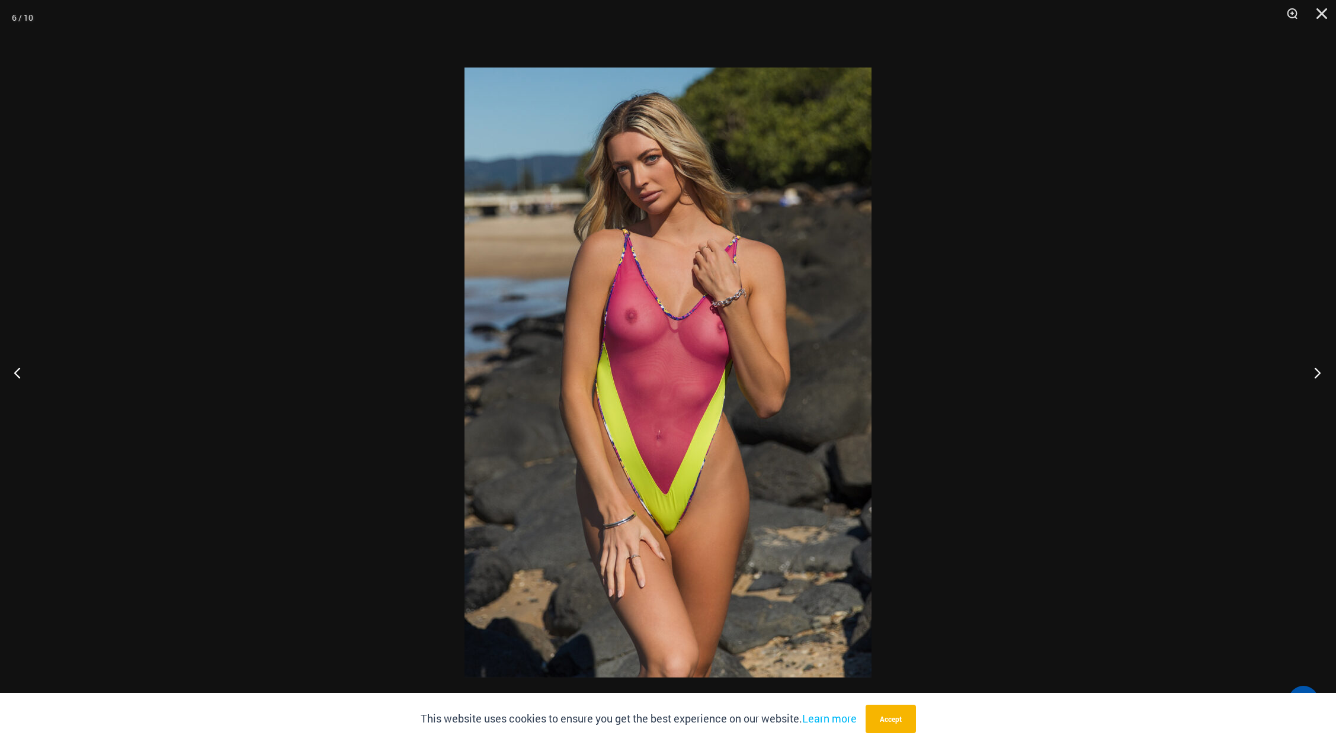
click at [1317, 371] on button "Next" at bounding box center [1314, 372] width 44 height 59
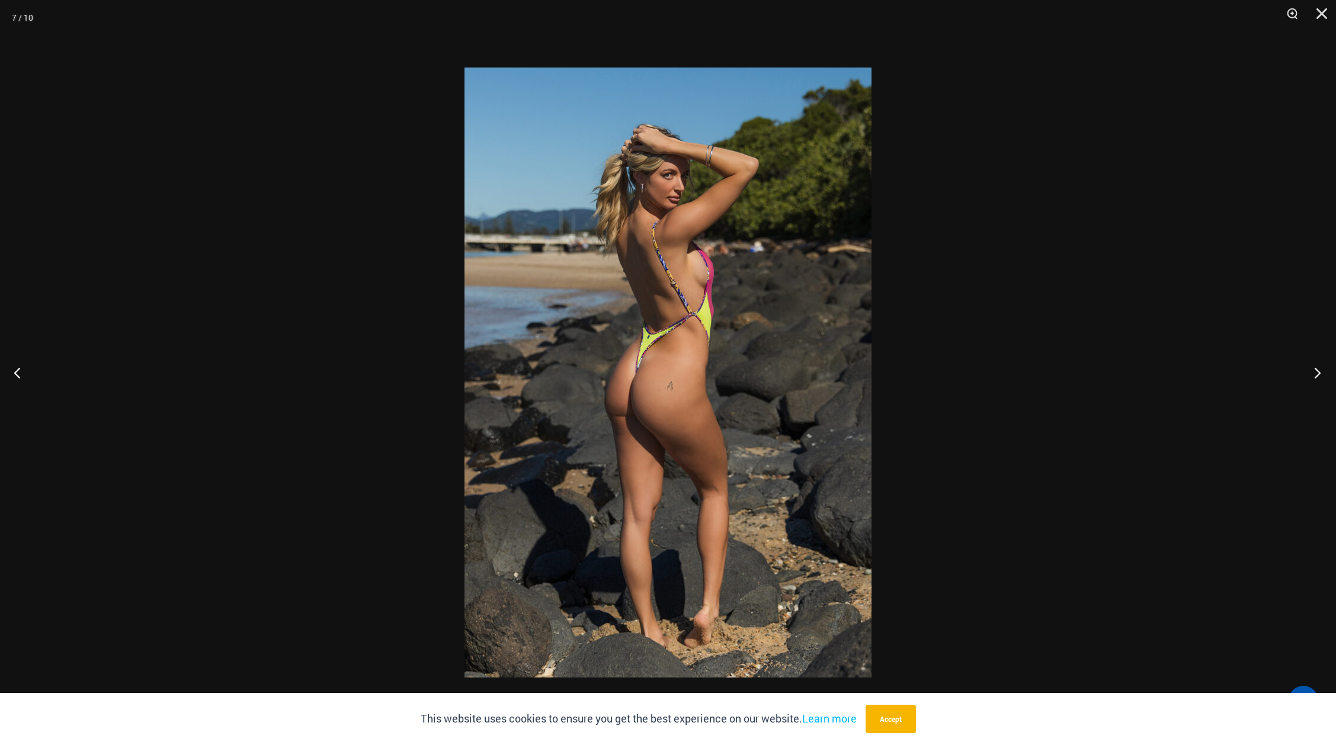
click at [1317, 371] on button "Next" at bounding box center [1314, 372] width 44 height 59
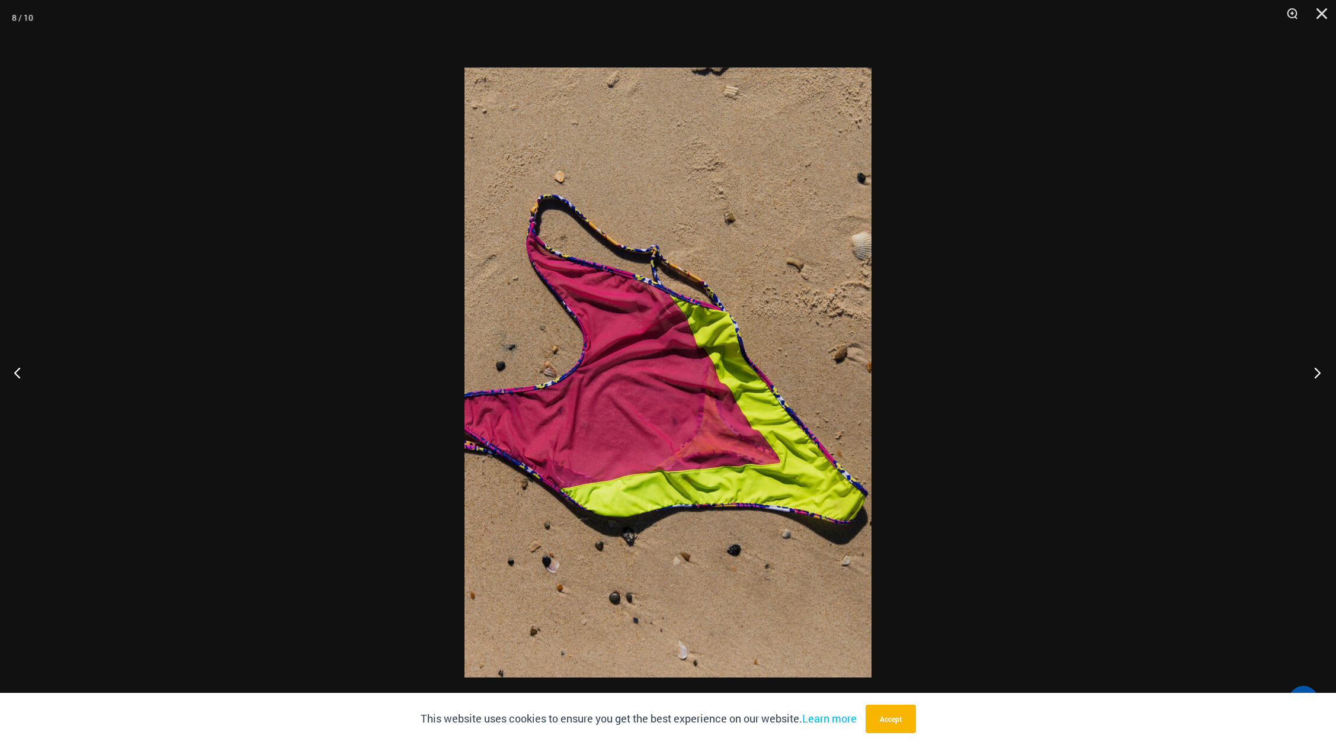
click at [1317, 371] on button "Next" at bounding box center [1314, 372] width 44 height 59
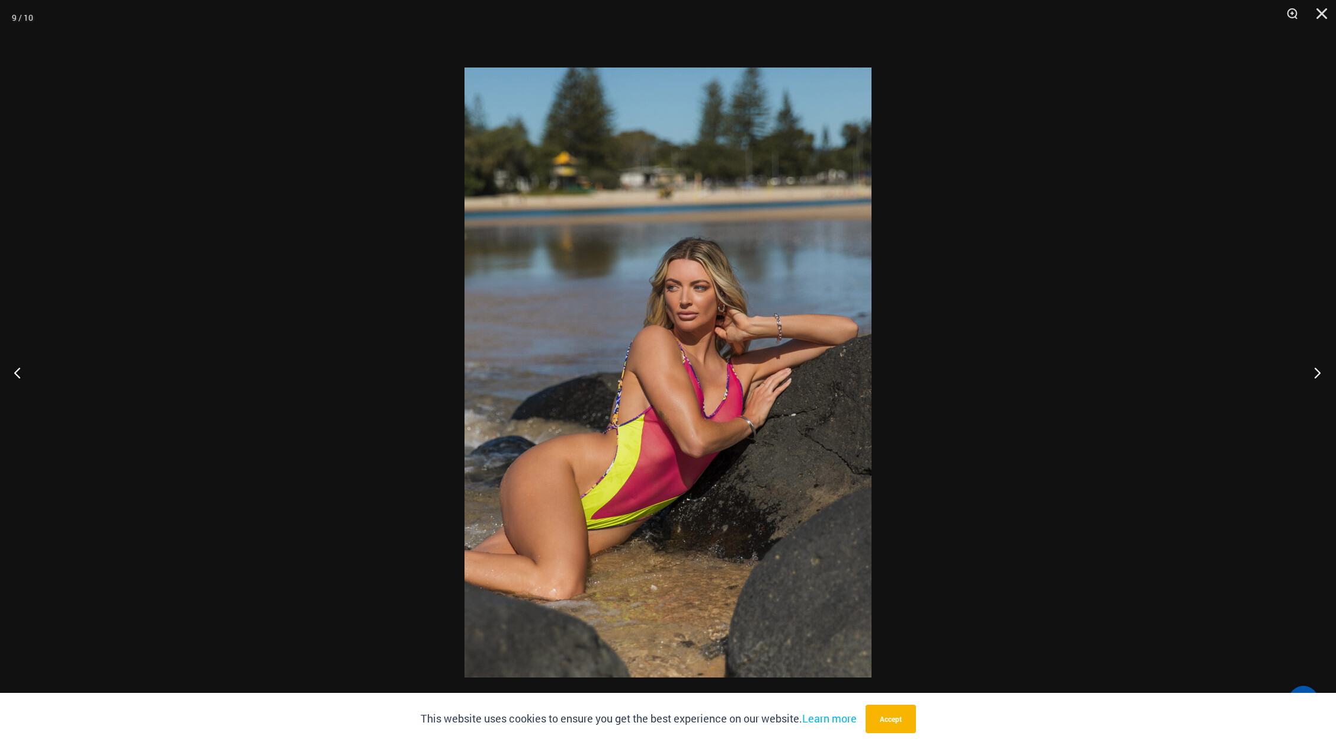
click at [1317, 371] on button "Next" at bounding box center [1314, 372] width 44 height 59
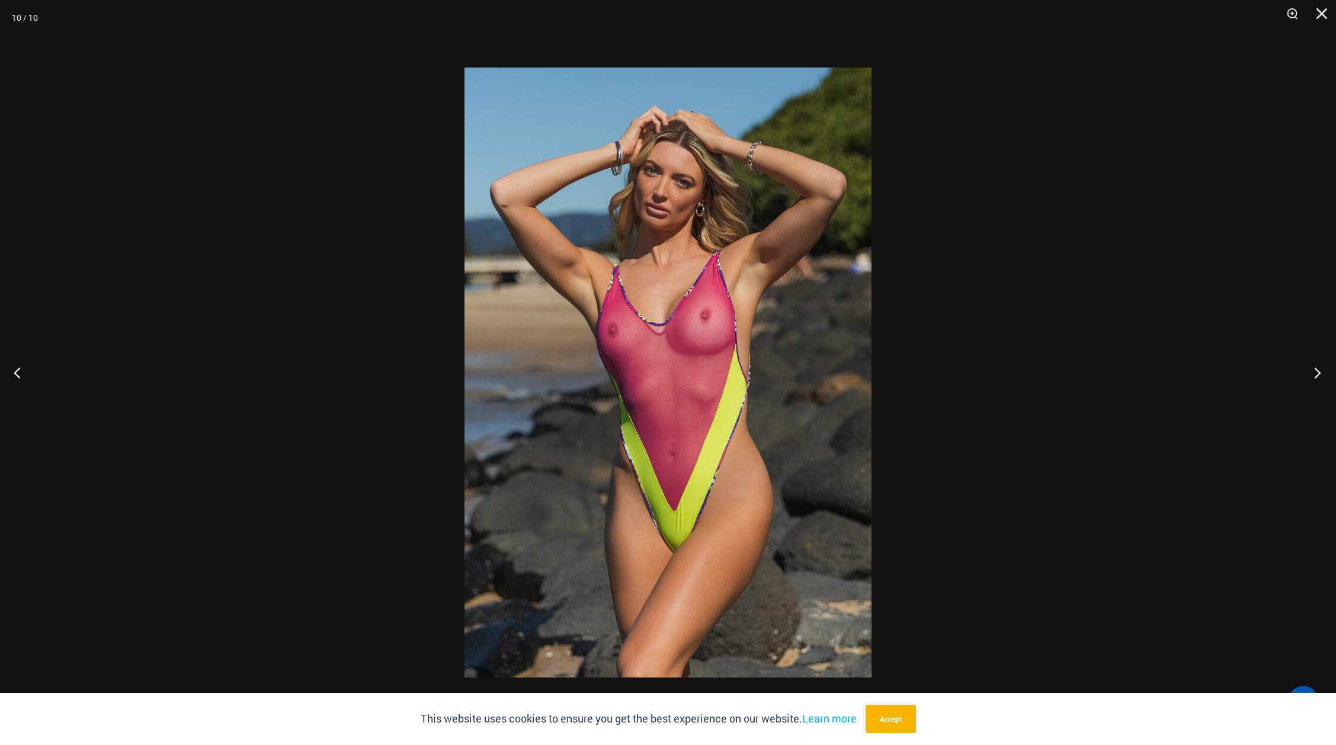
click at [1317, 371] on button "Next" at bounding box center [1314, 372] width 44 height 59
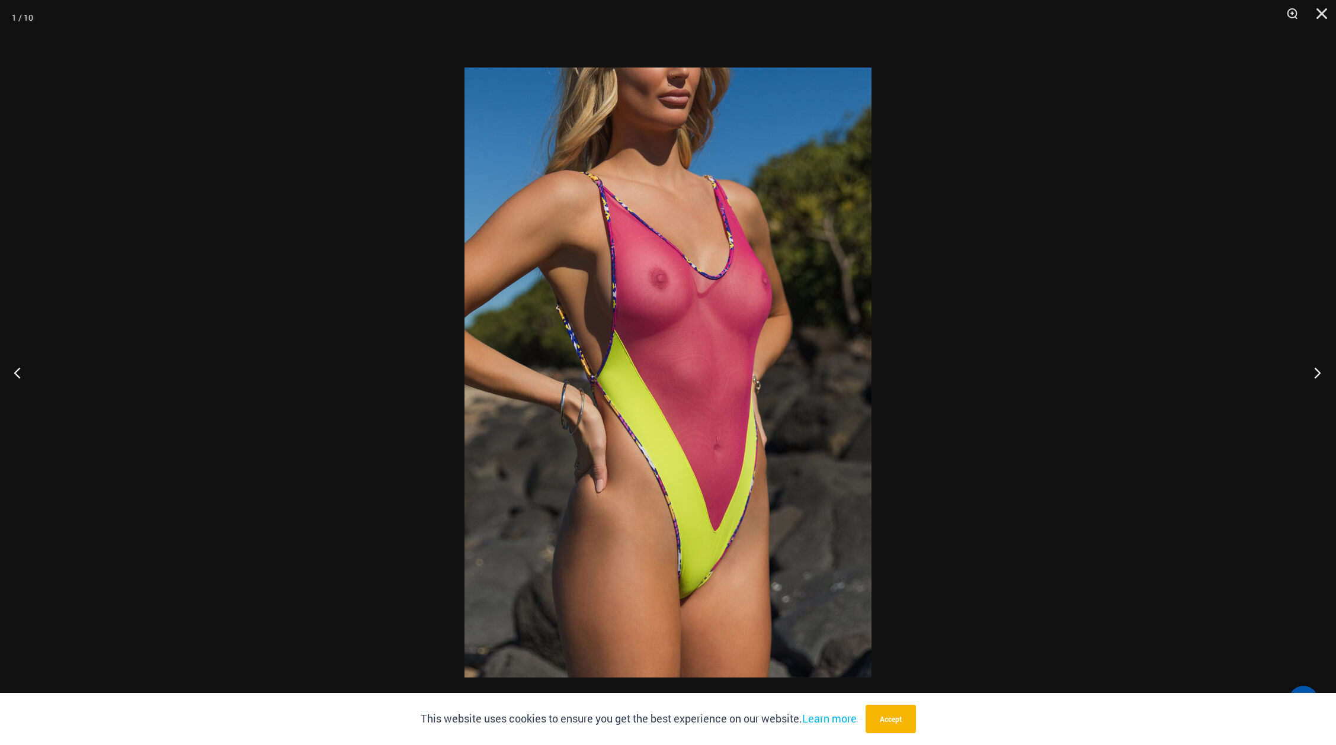
click at [1317, 371] on button "Next" at bounding box center [1314, 372] width 44 height 59
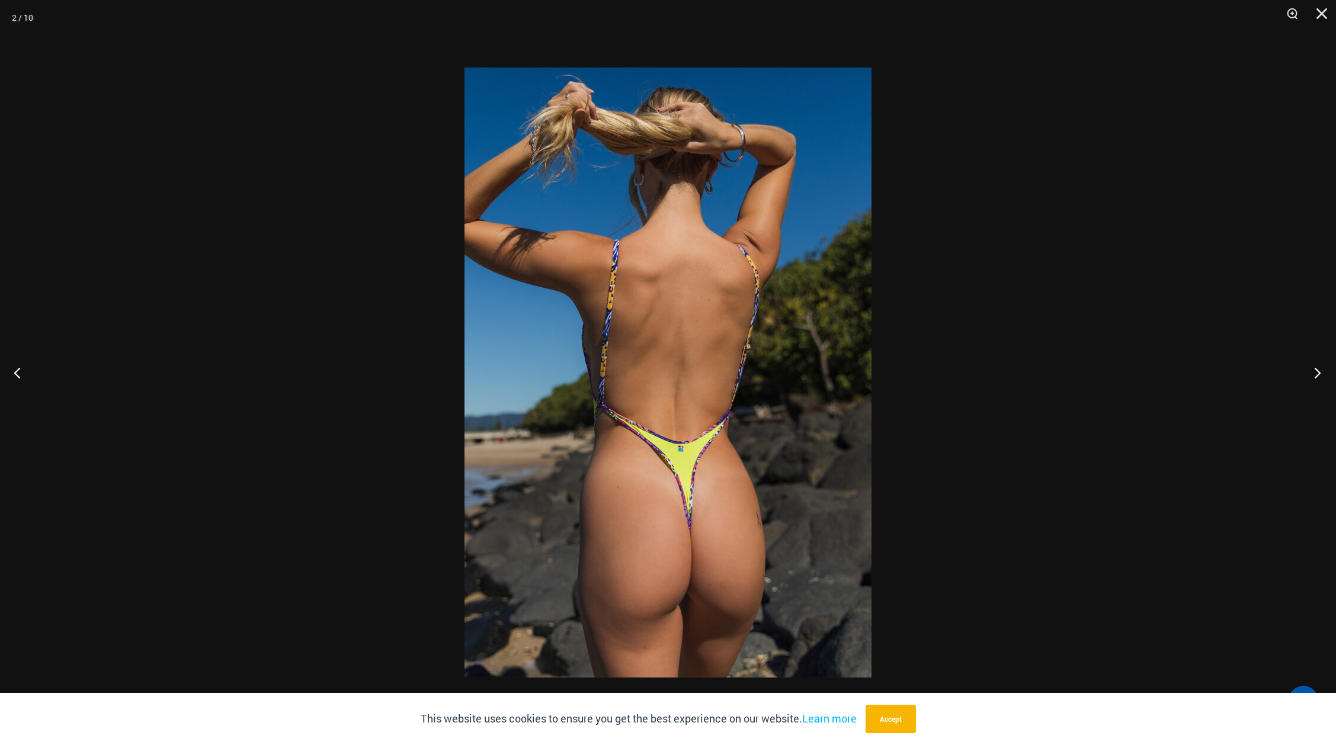
click at [1317, 371] on button "Next" at bounding box center [1314, 372] width 44 height 59
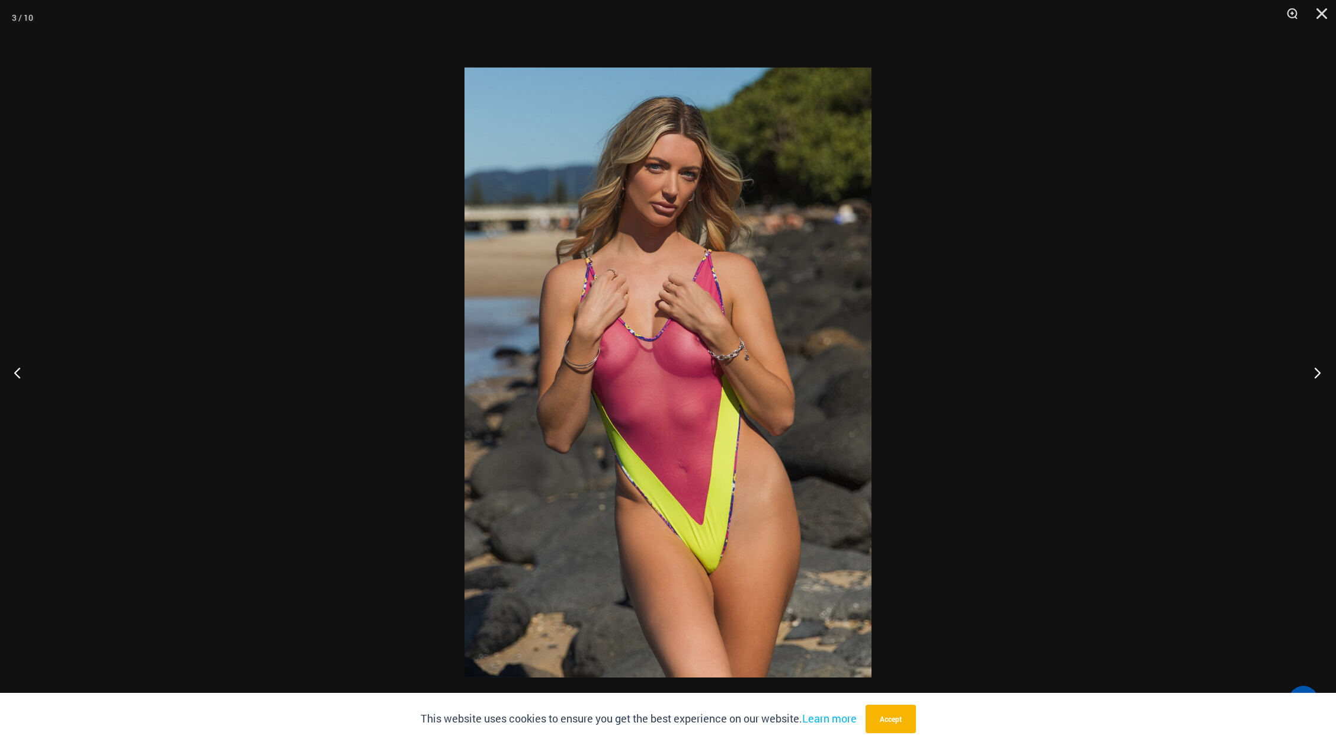
click at [1317, 371] on button "Next" at bounding box center [1314, 372] width 44 height 59
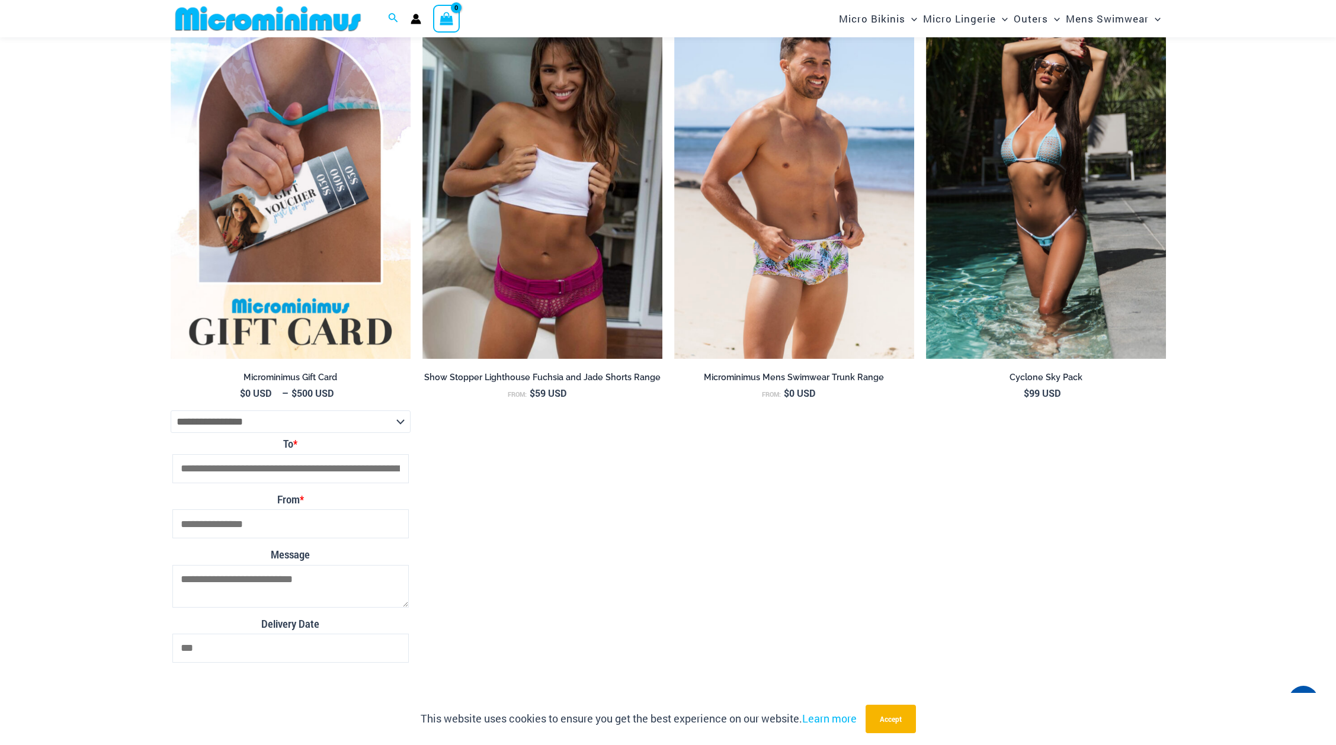
scroll to position [1891, 0]
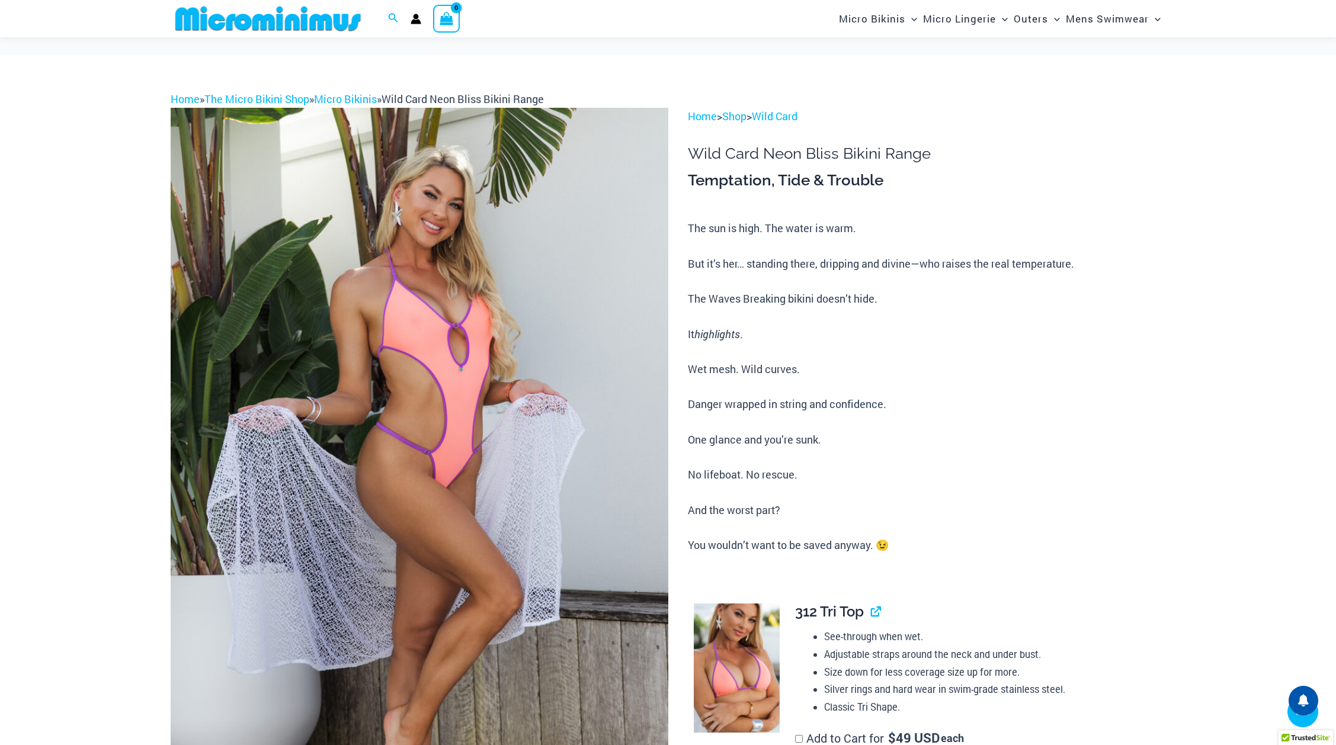
scroll to position [937, 0]
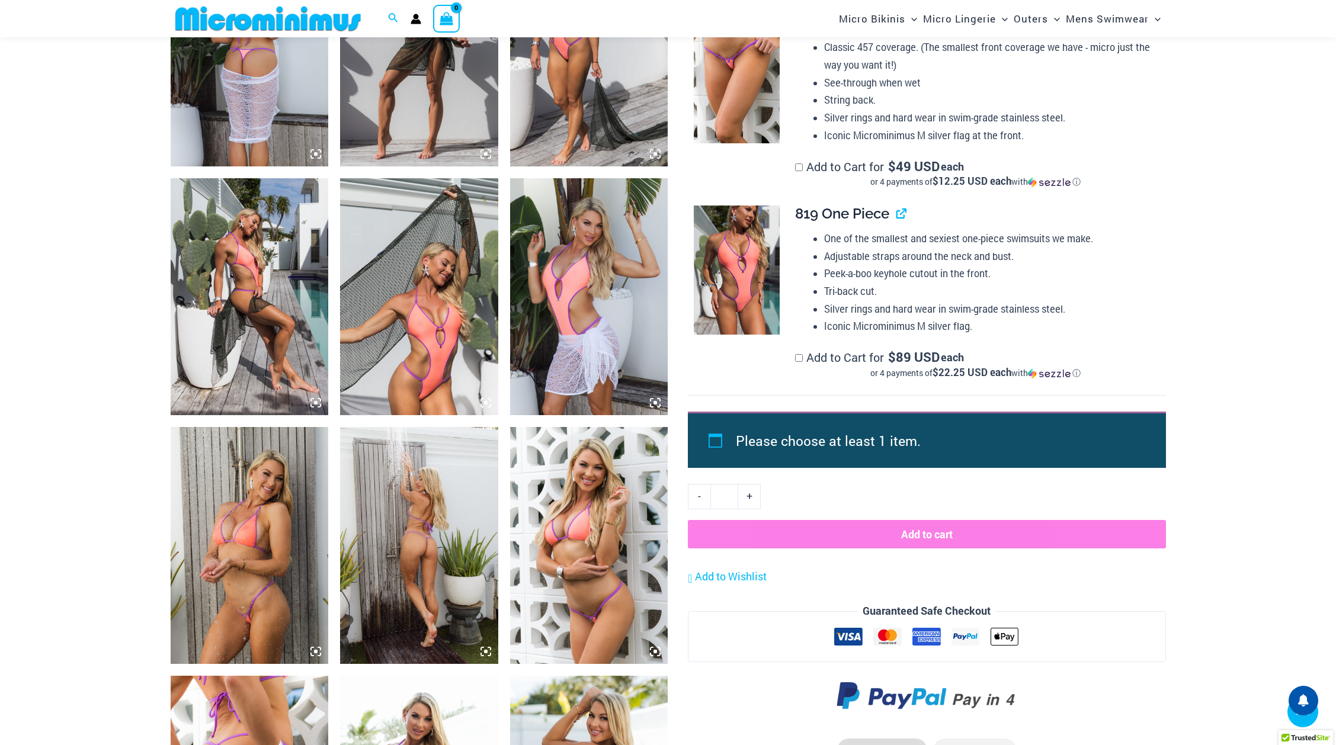
click at [254, 530] on img at bounding box center [250, 545] width 158 height 237
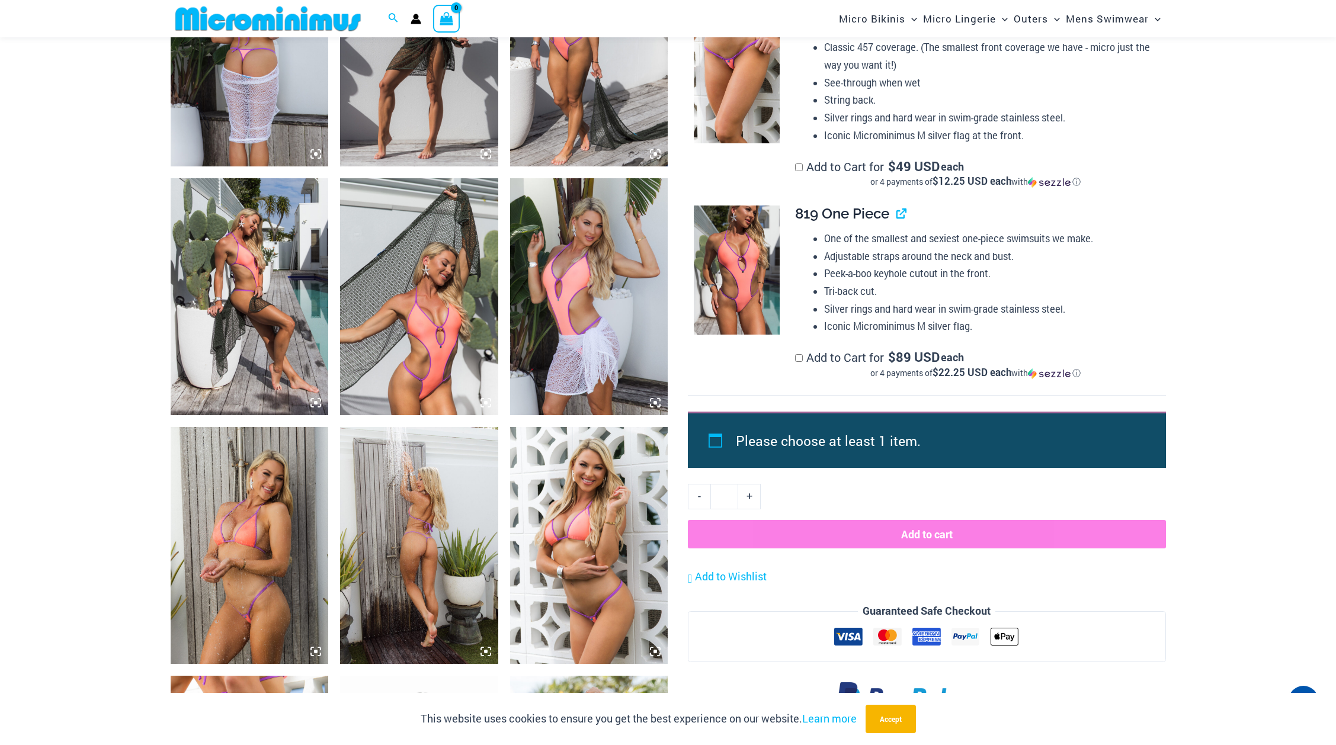
click at [313, 646] on icon at bounding box center [315, 651] width 11 height 11
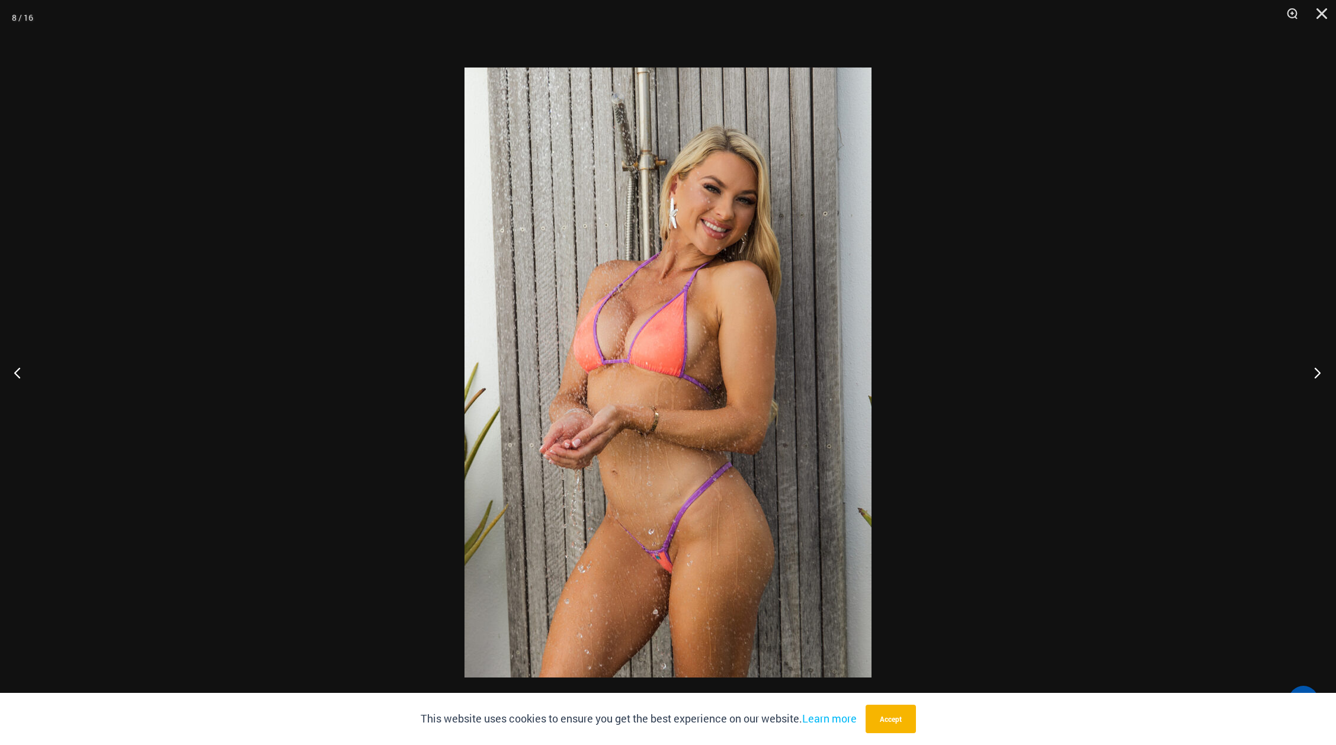
click at [1323, 373] on button "Next" at bounding box center [1314, 372] width 44 height 59
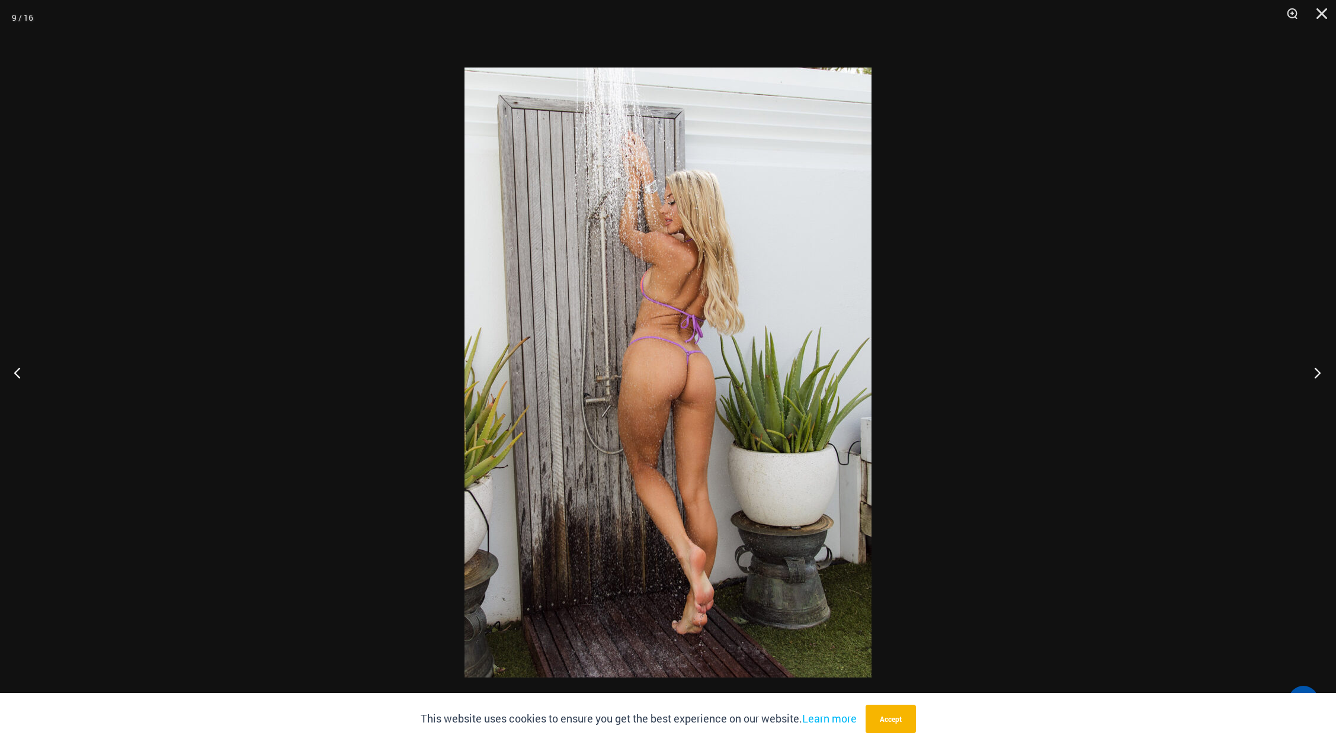
click at [1323, 373] on button "Next" at bounding box center [1314, 372] width 44 height 59
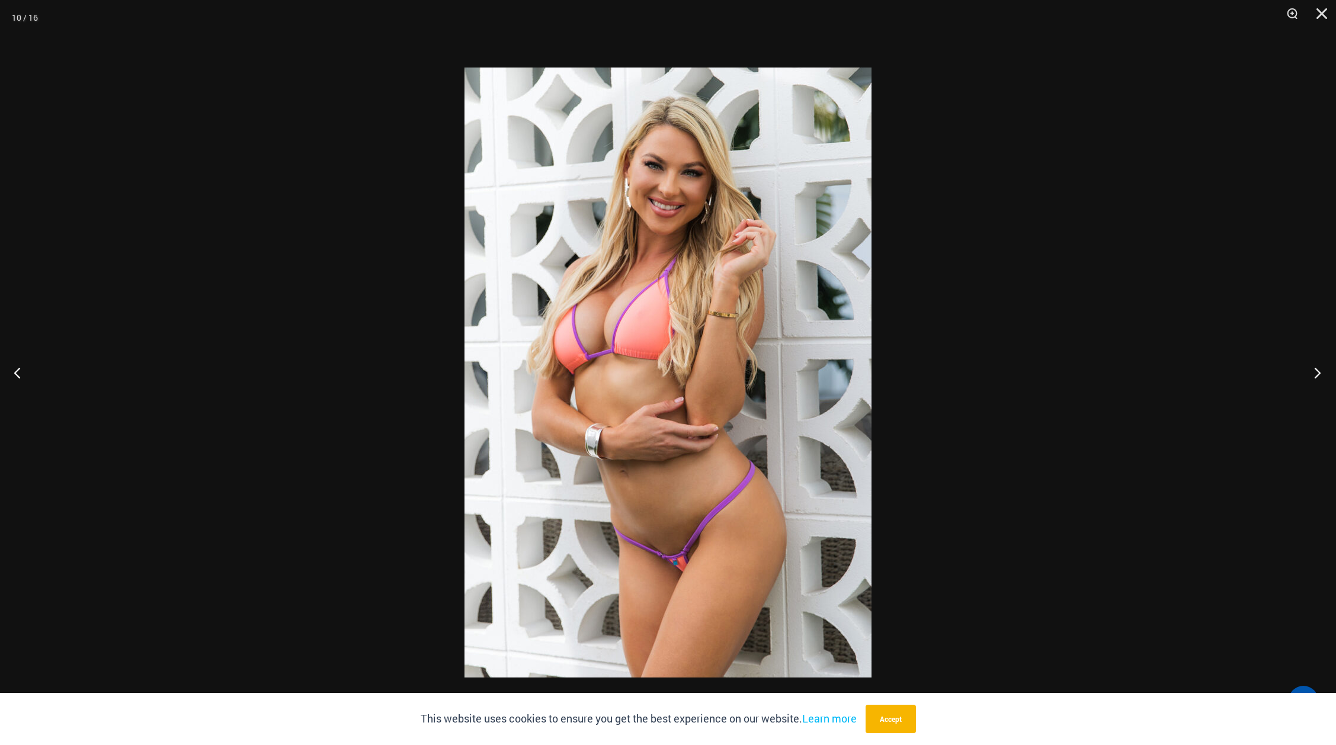
click at [1323, 373] on button "Next" at bounding box center [1314, 372] width 44 height 59
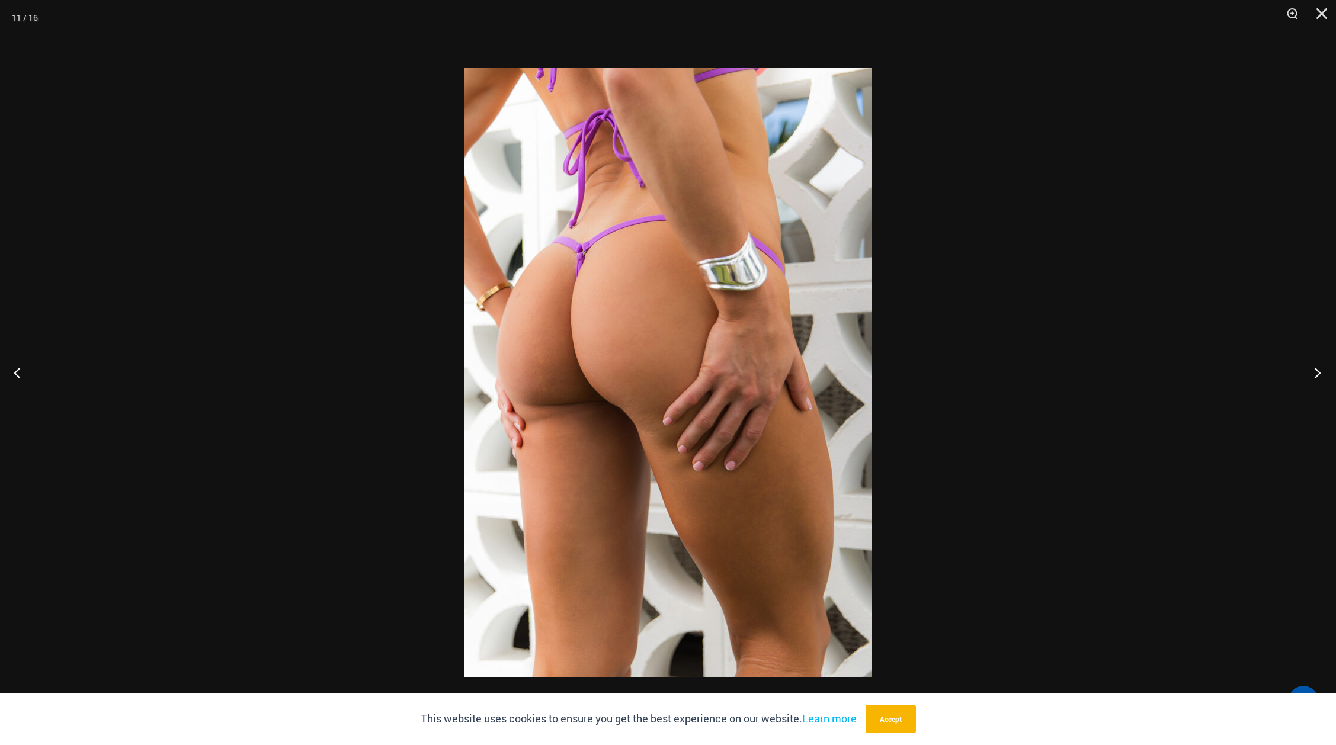
click at [1323, 373] on button "Next" at bounding box center [1314, 372] width 44 height 59
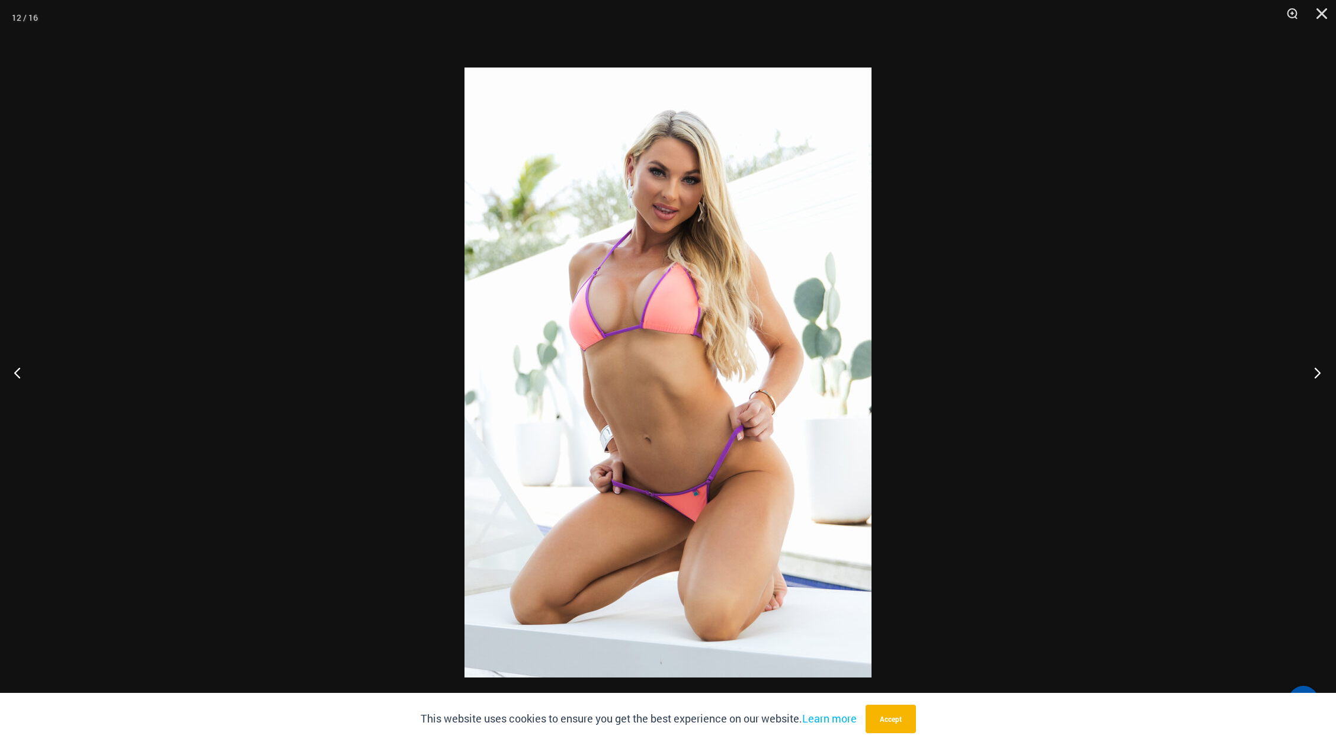
click at [1323, 373] on button "Next" at bounding box center [1314, 372] width 44 height 59
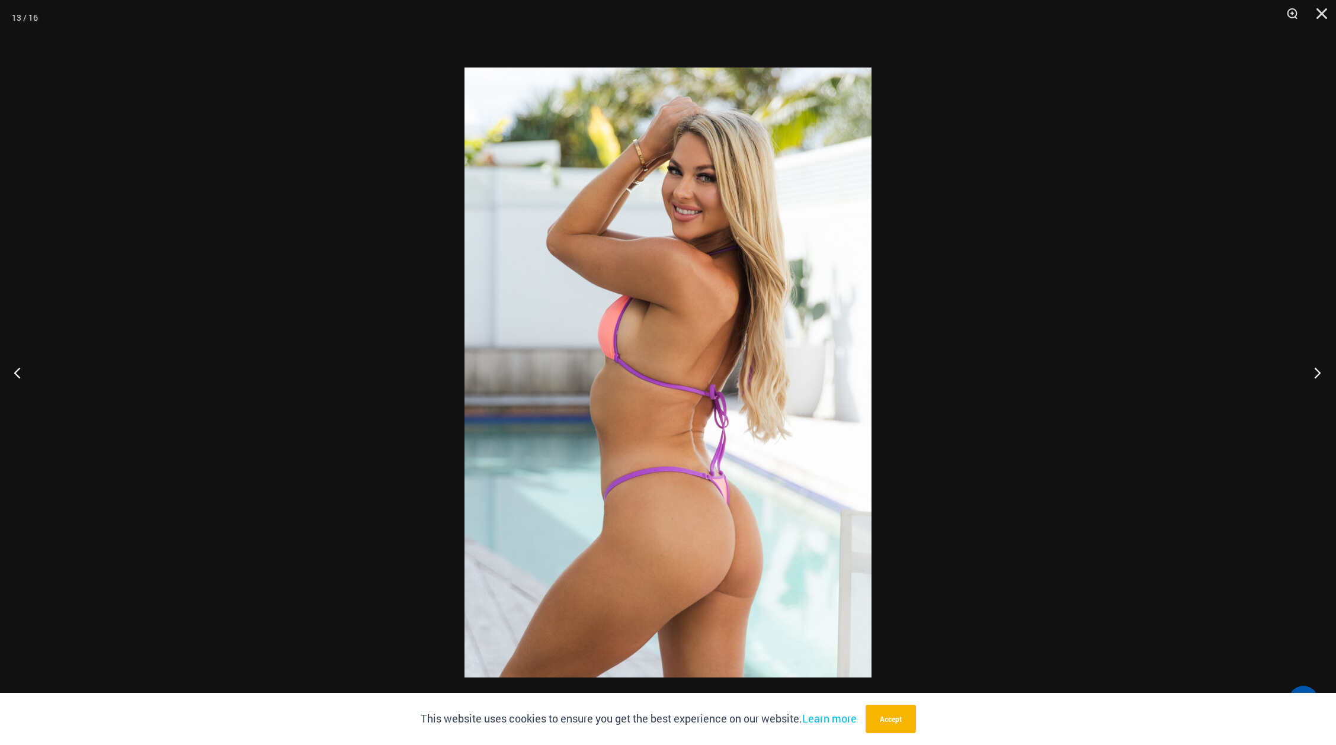
click at [1323, 373] on button "Next" at bounding box center [1314, 372] width 44 height 59
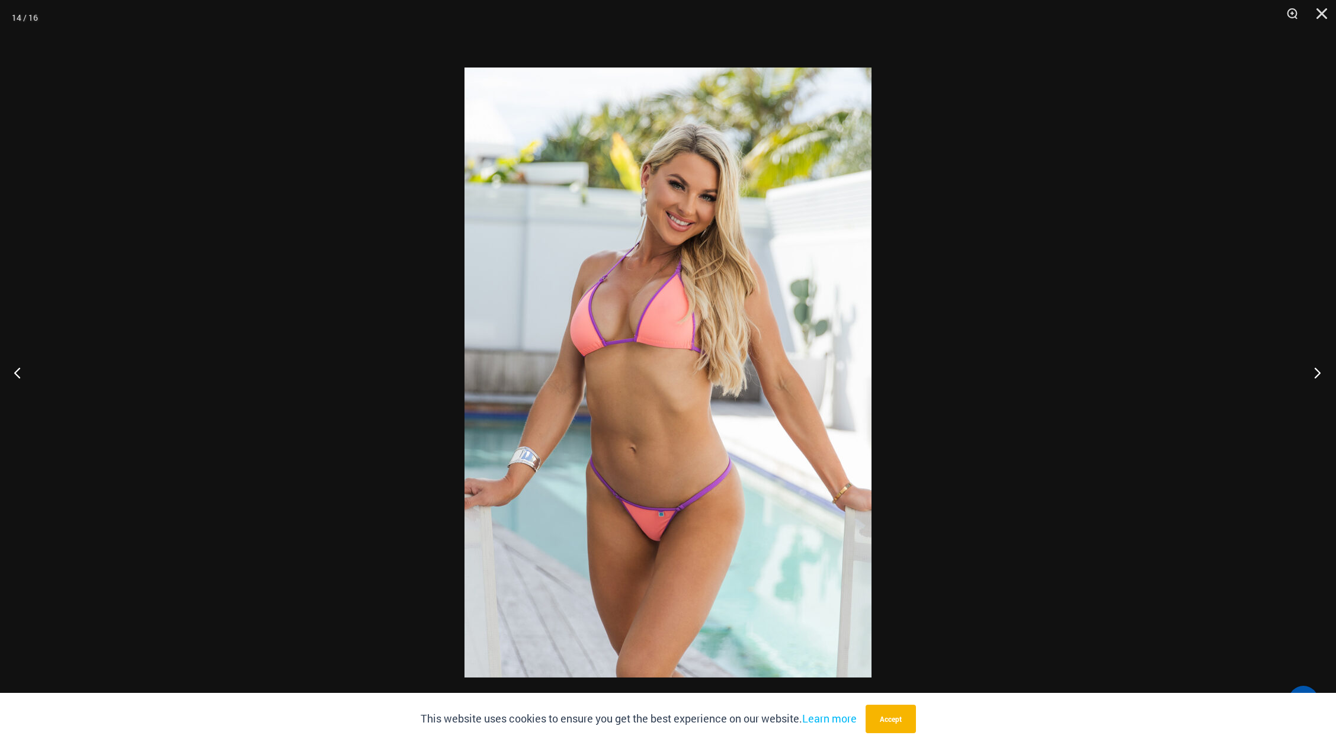
click at [1323, 373] on button "Next" at bounding box center [1314, 372] width 44 height 59
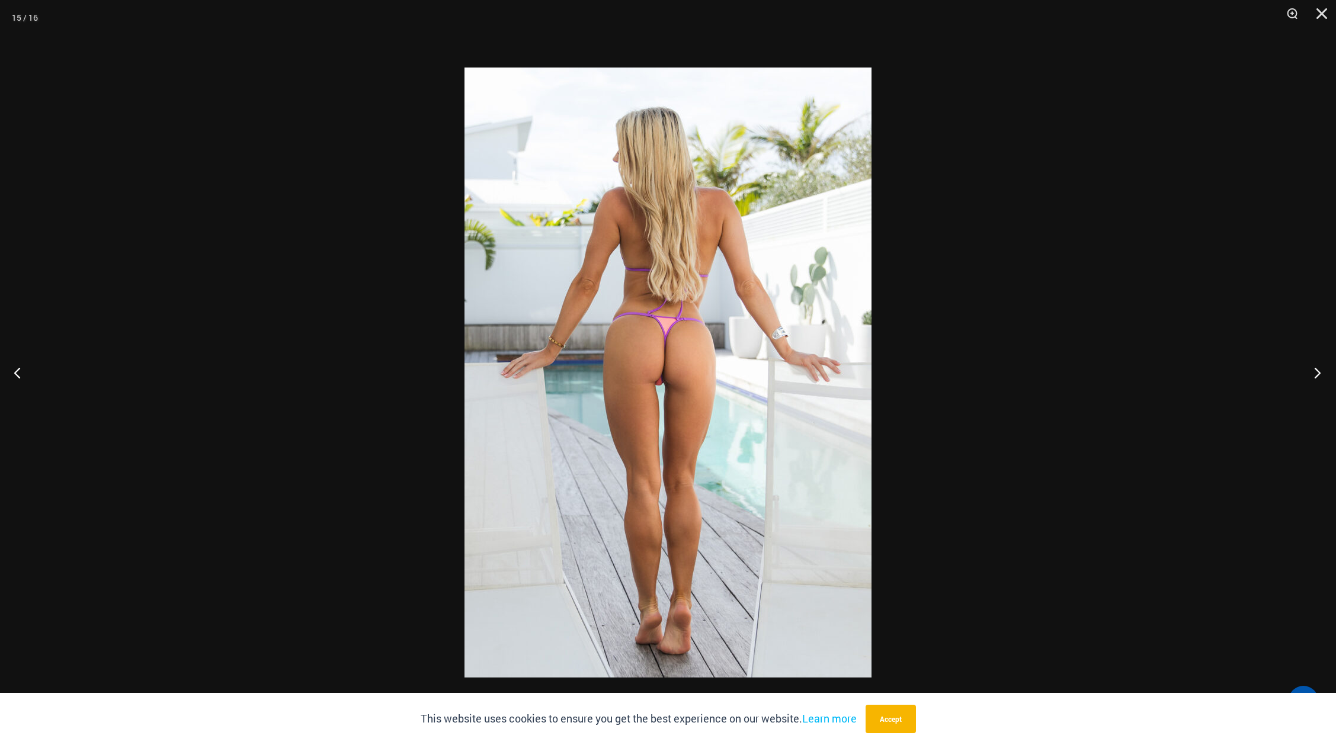
click at [1323, 373] on button "Next" at bounding box center [1314, 372] width 44 height 59
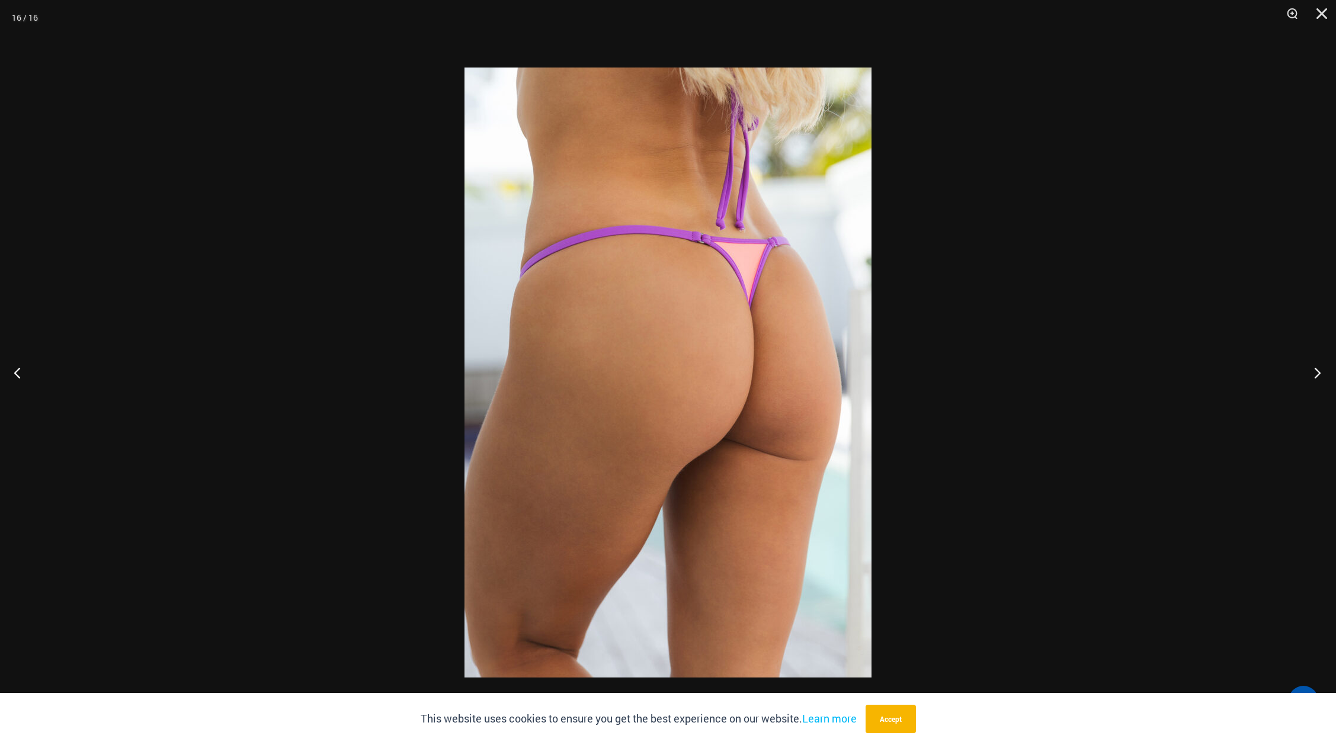
click at [1323, 373] on button "Next" at bounding box center [1314, 372] width 44 height 59
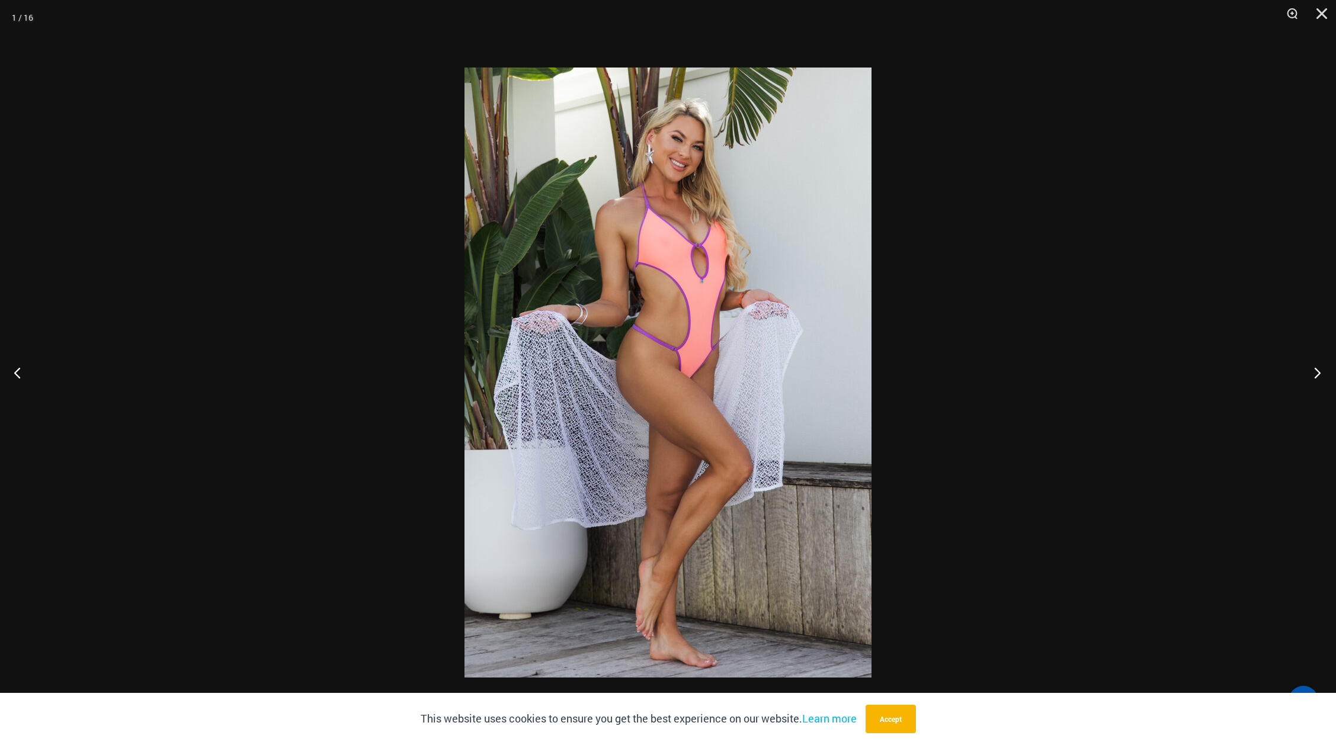
click at [1323, 373] on button "Next" at bounding box center [1314, 372] width 44 height 59
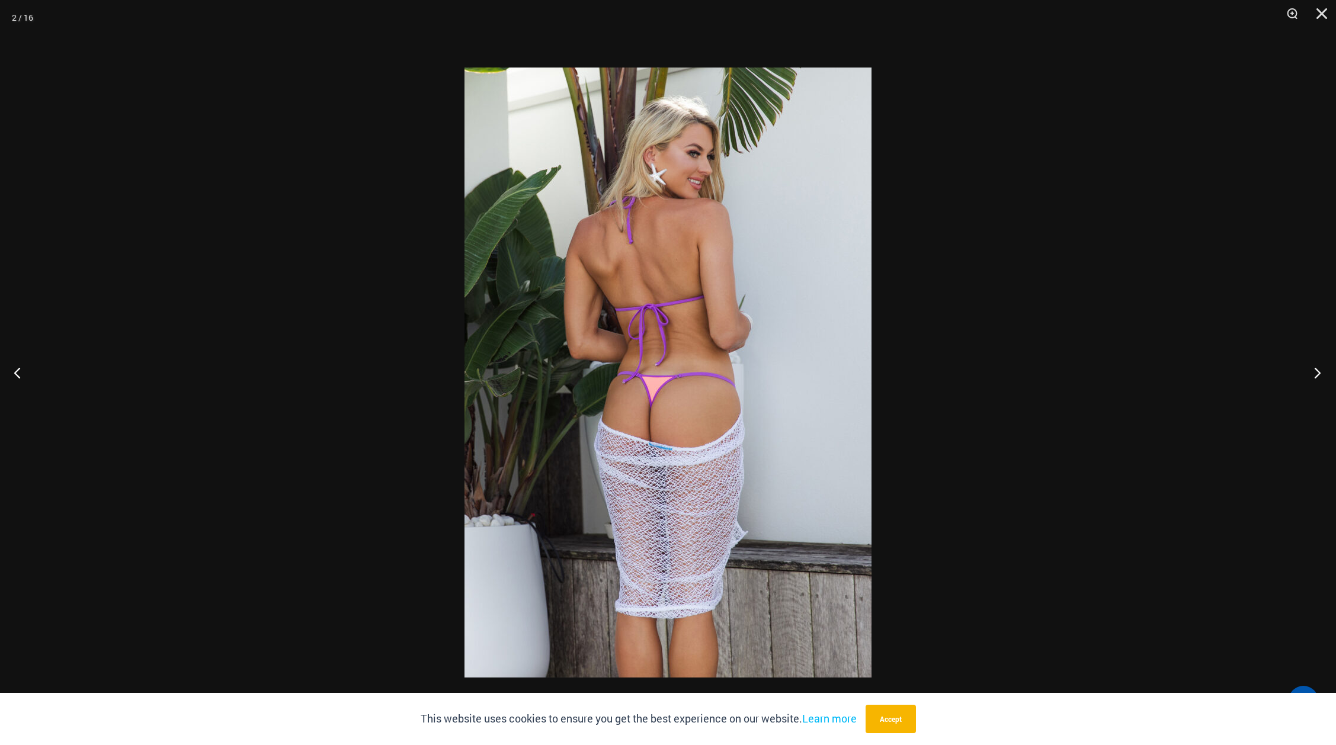
click at [1323, 373] on button "Next" at bounding box center [1314, 372] width 44 height 59
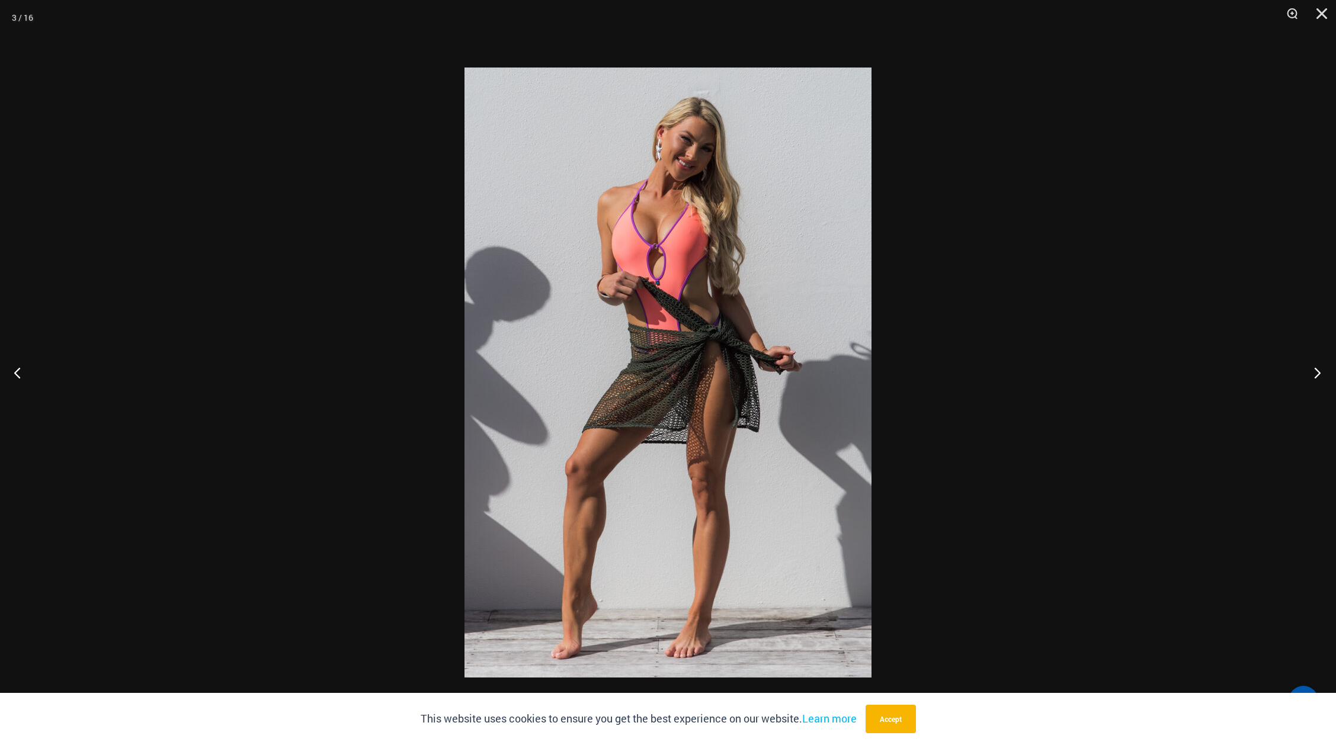
click at [1323, 373] on button "Next" at bounding box center [1314, 372] width 44 height 59
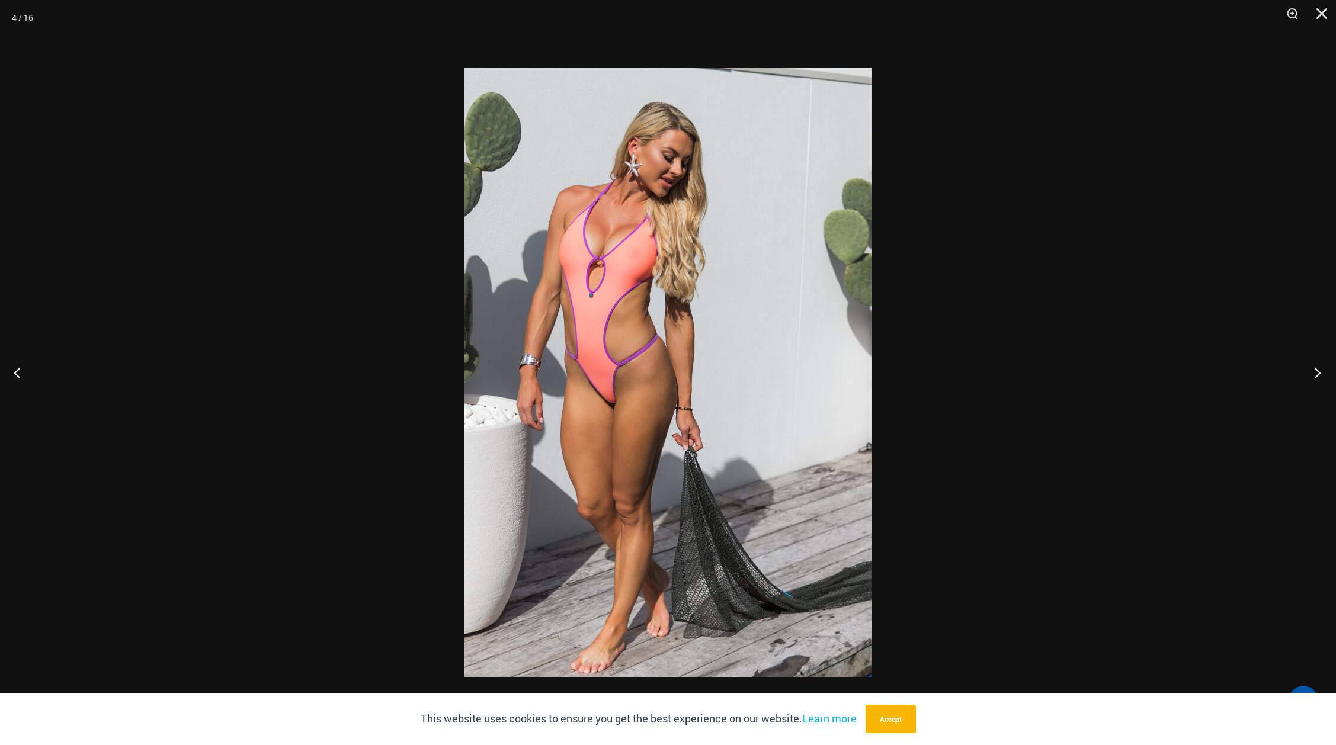
click at [1323, 373] on button "Next" at bounding box center [1314, 372] width 44 height 59
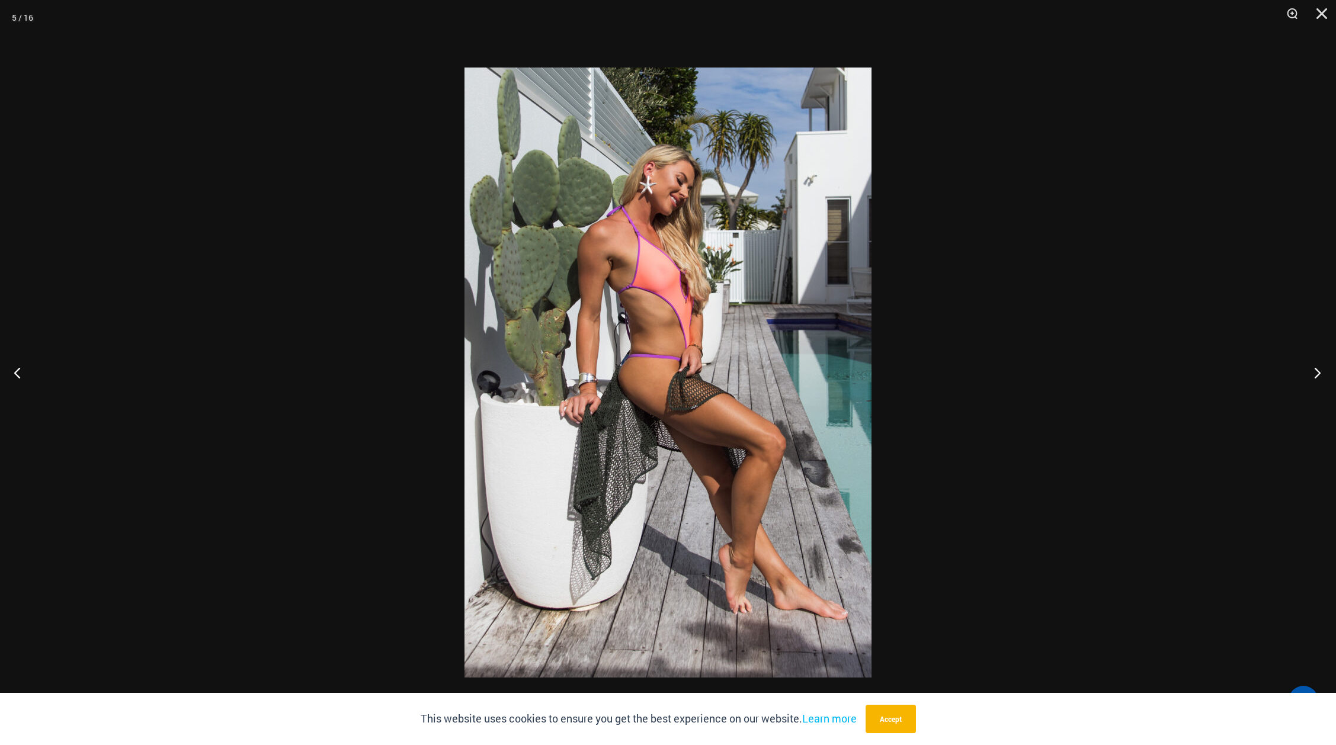
click at [1323, 373] on button "Next" at bounding box center [1314, 372] width 44 height 59
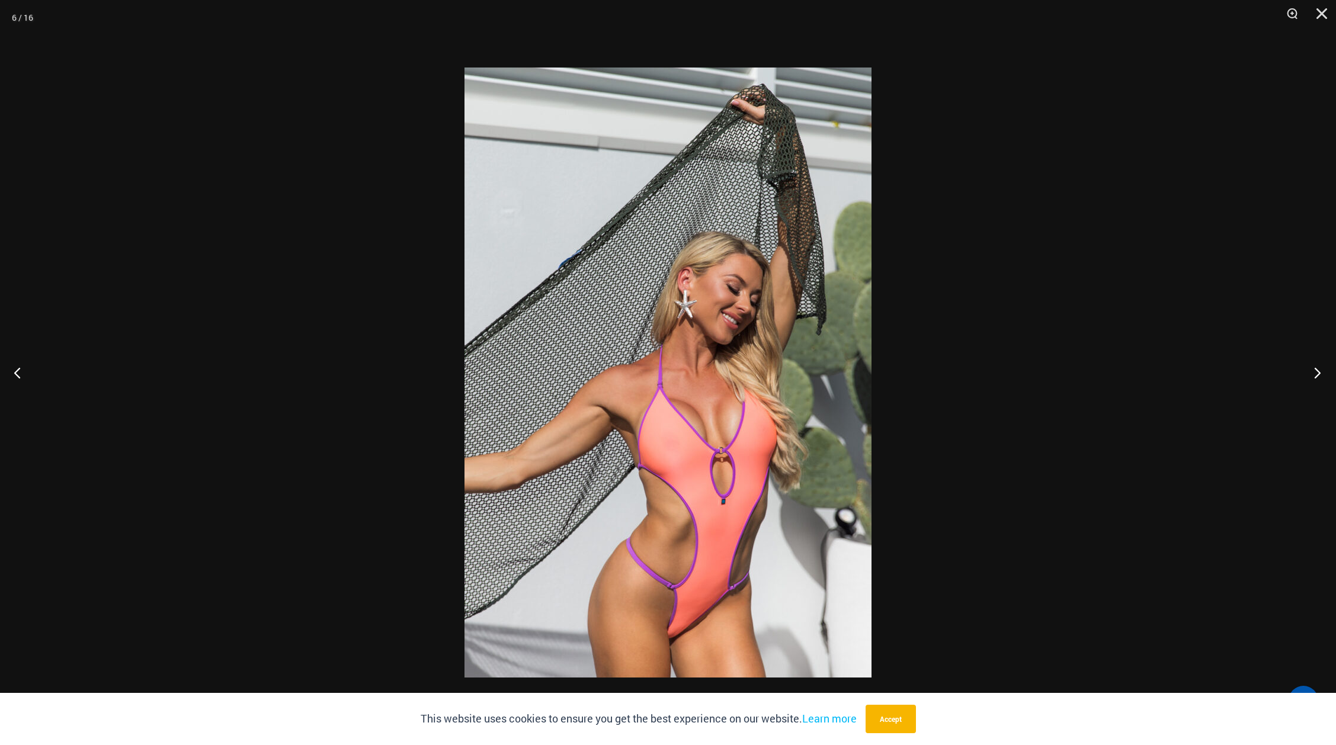
click at [1323, 373] on button "Next" at bounding box center [1314, 372] width 44 height 59
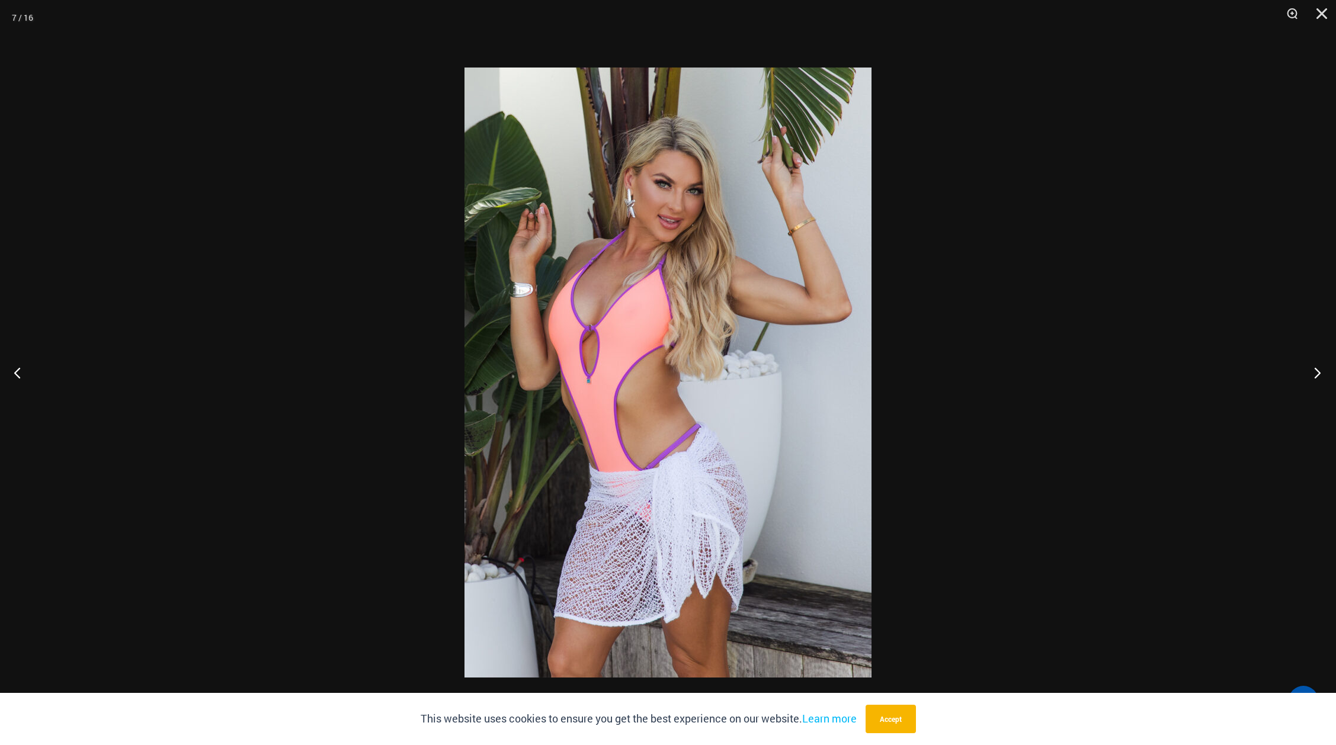
click at [1323, 373] on button "Next" at bounding box center [1314, 372] width 44 height 59
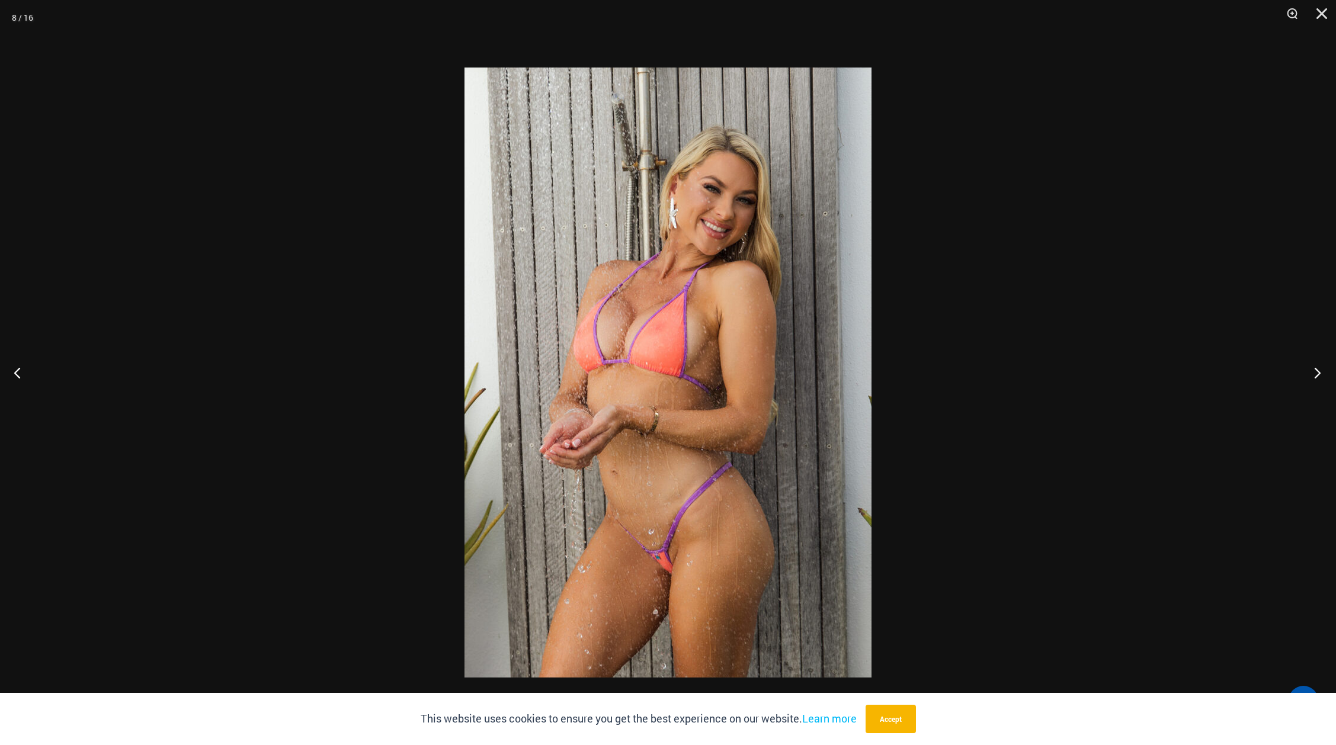
click at [1323, 373] on button "Next" at bounding box center [1314, 372] width 44 height 59
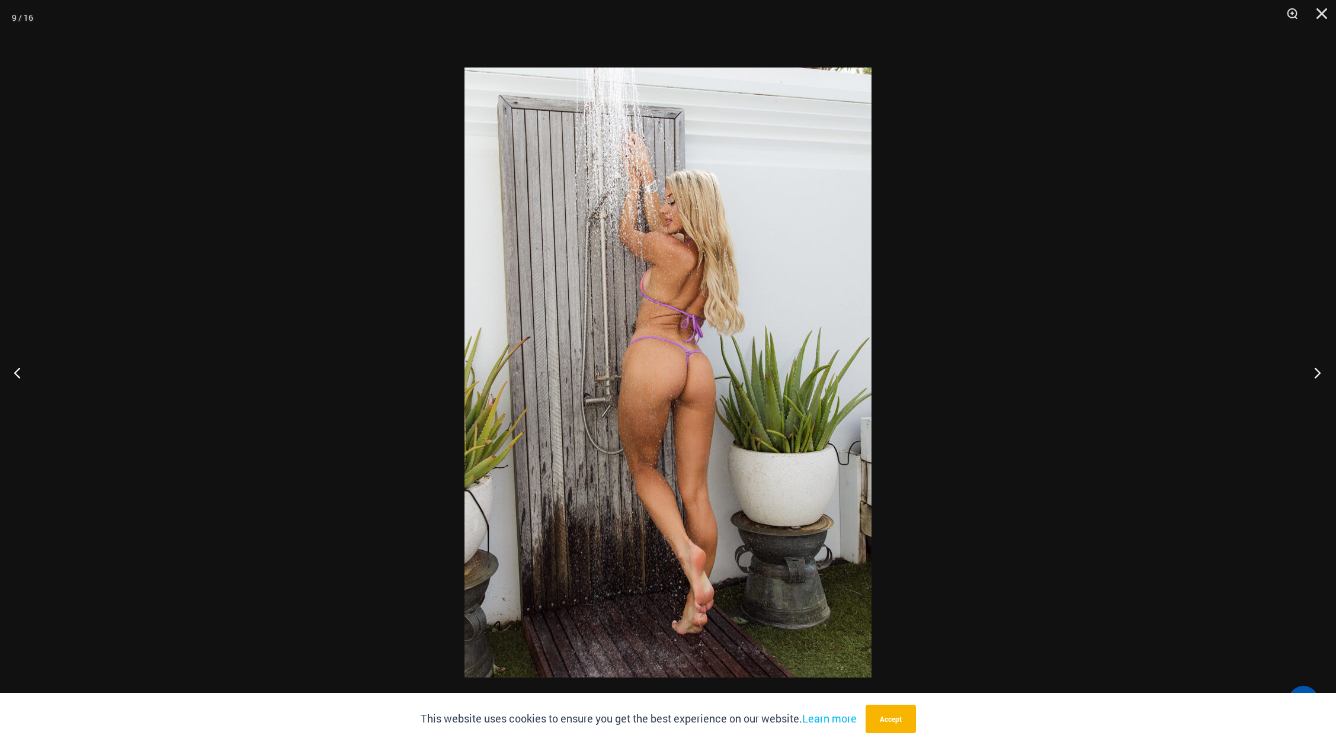
click at [1323, 373] on button "Next" at bounding box center [1314, 372] width 44 height 59
